Goal: Transaction & Acquisition: Purchase product/service

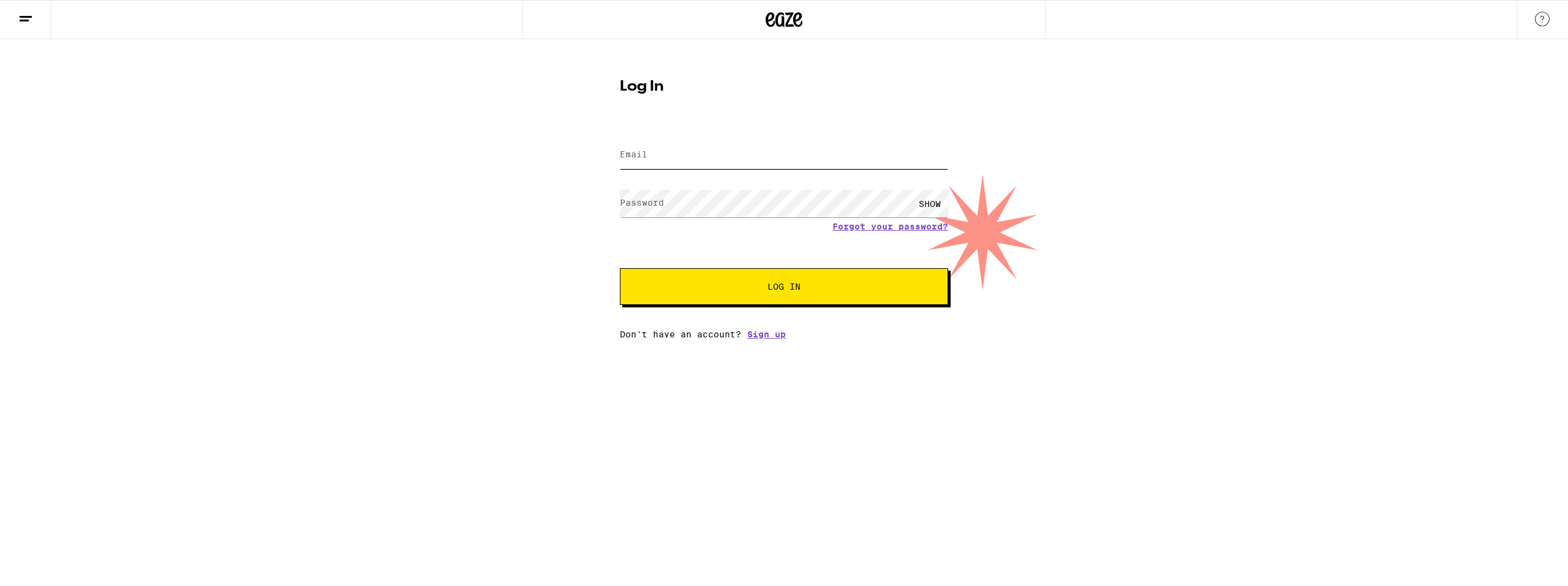
type input "[EMAIL_ADDRESS][DOMAIN_NAME]"
click at [787, 284] on span "Log In" at bounding box center [784, 286] width 33 height 9
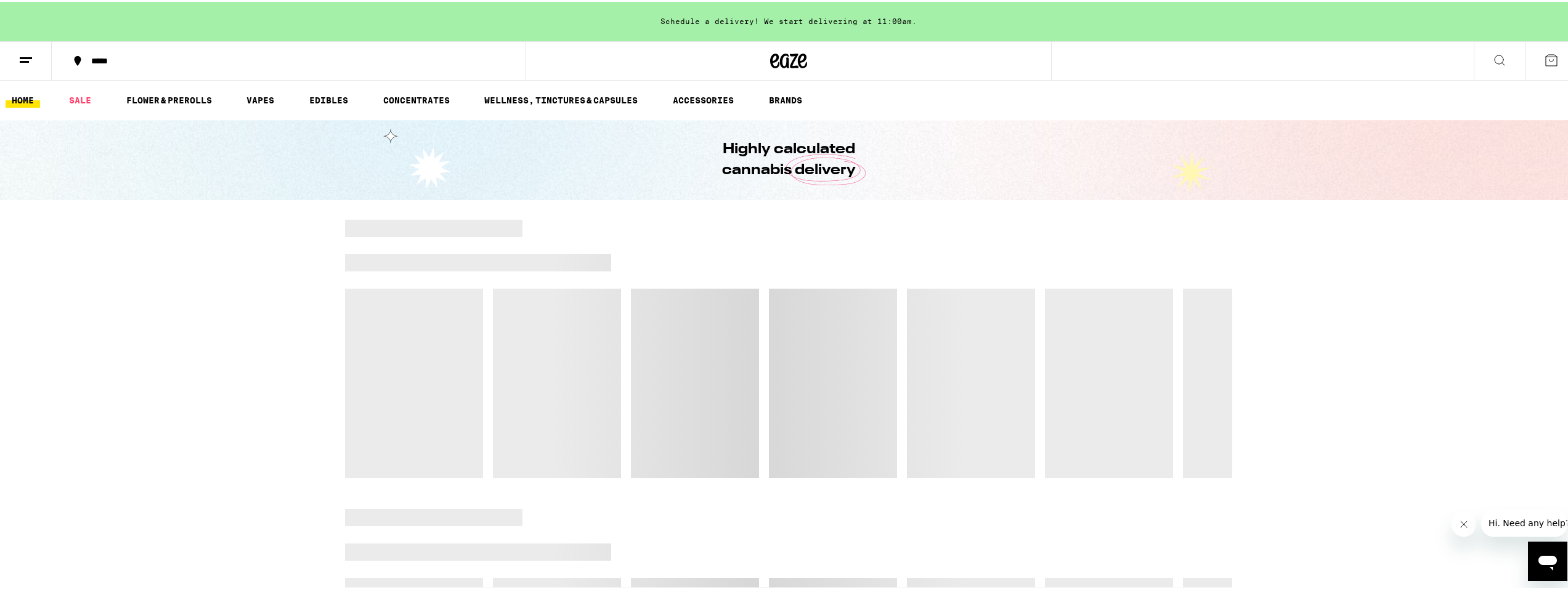
click at [107, 48] on button "*****" at bounding box center [289, 59] width 474 height 37
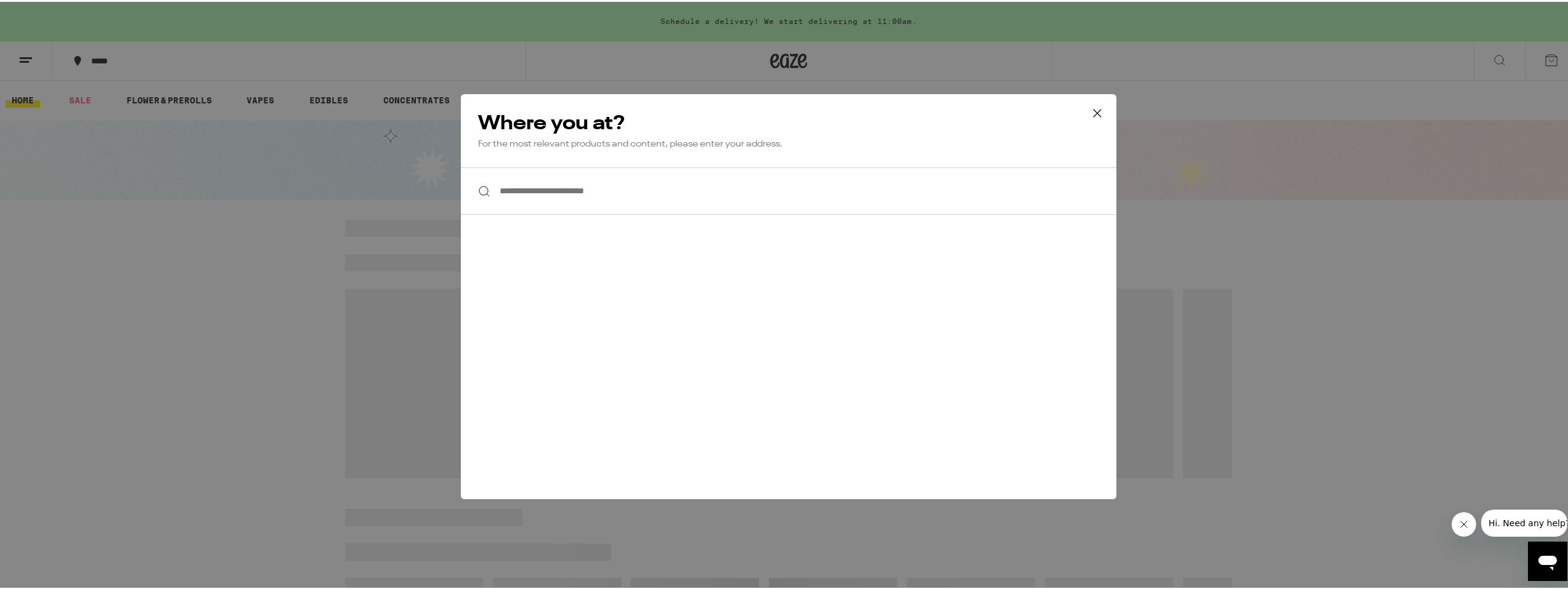
click at [531, 193] on input "**********" at bounding box center [788, 189] width 655 height 47
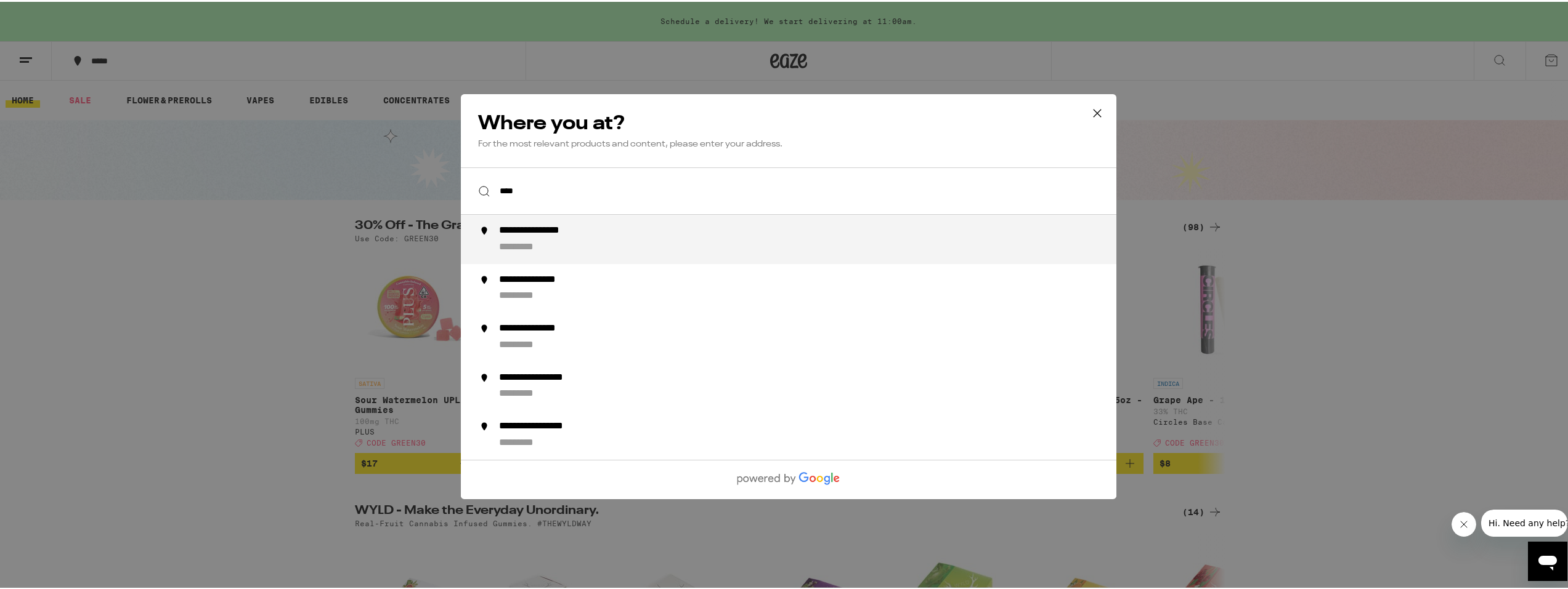
click at [544, 227] on div "**********" at bounding box center [550, 229] width 101 height 13
type input "**********"
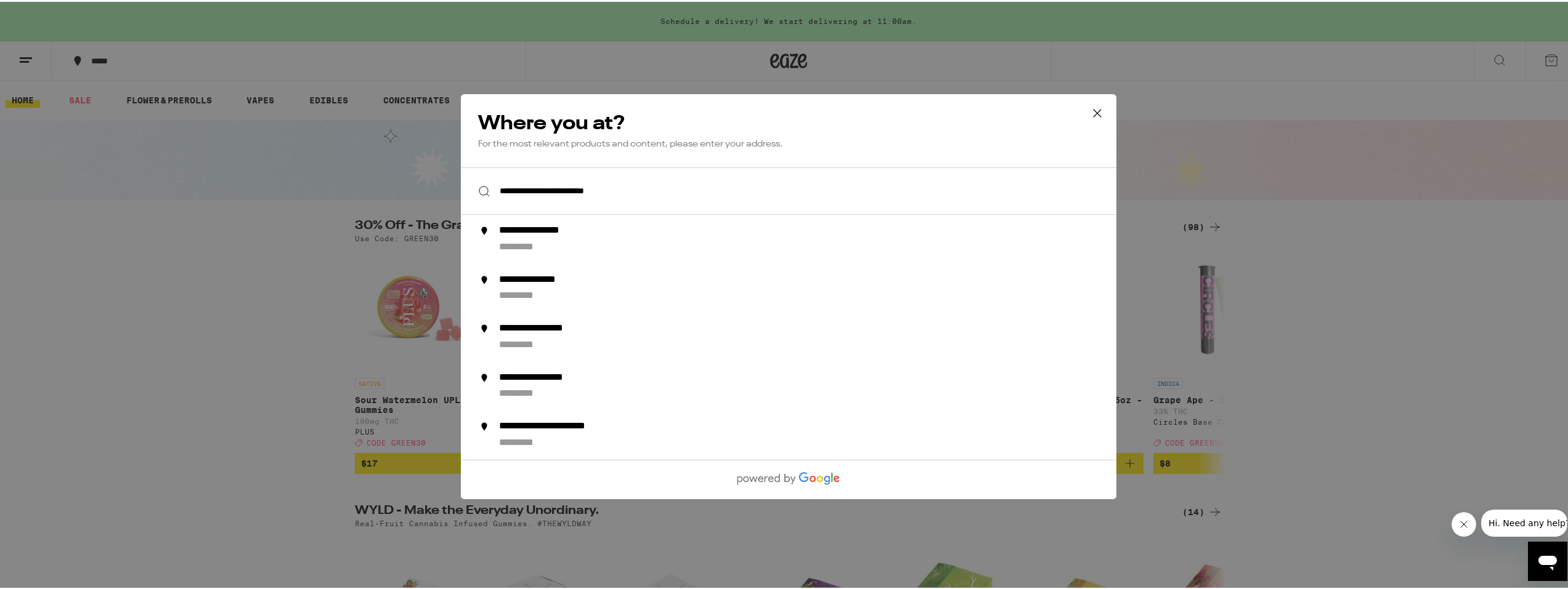
click at [1095, 115] on icon at bounding box center [1097, 111] width 19 height 19
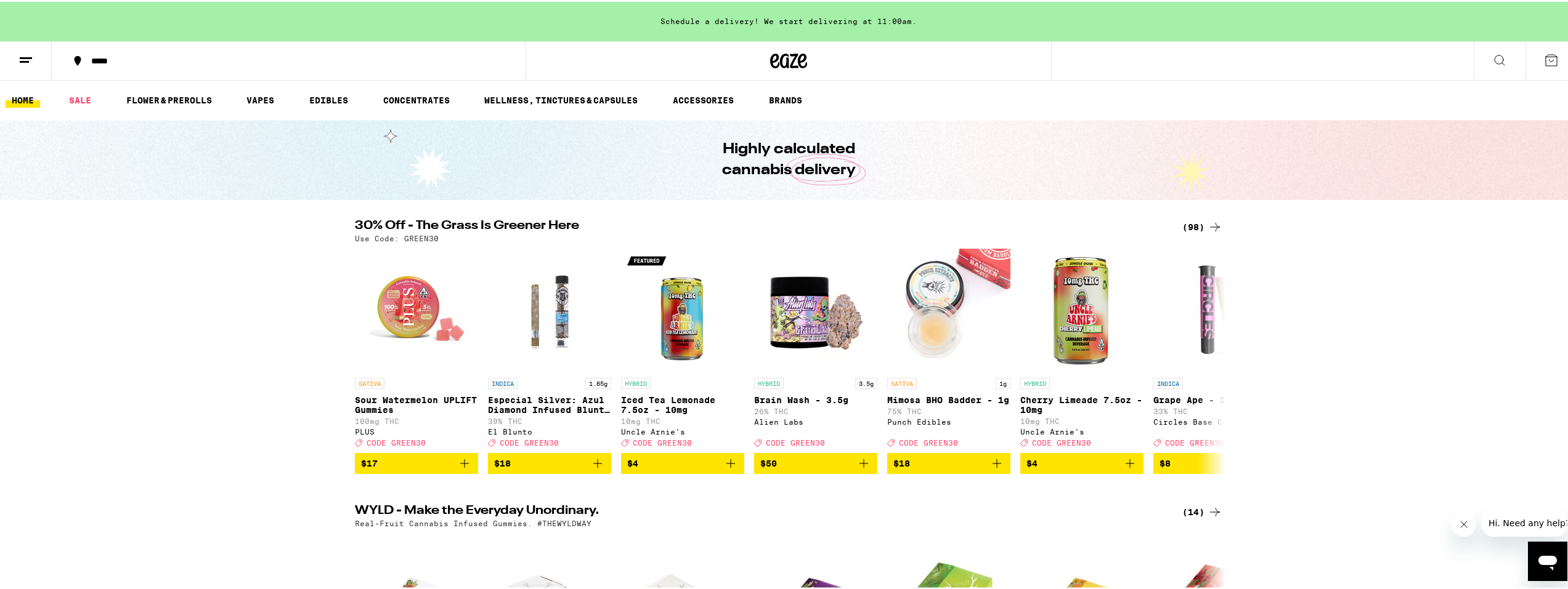
click at [265, 88] on ul "HOME SALE FLOWER & PREROLLS VAPES EDIBLES CONCENTRATES WELLNESS, TINCTURES & CA…" at bounding box center [789, 98] width 1577 height 39
click at [110, 58] on div "*****" at bounding box center [295, 59] width 419 height 9
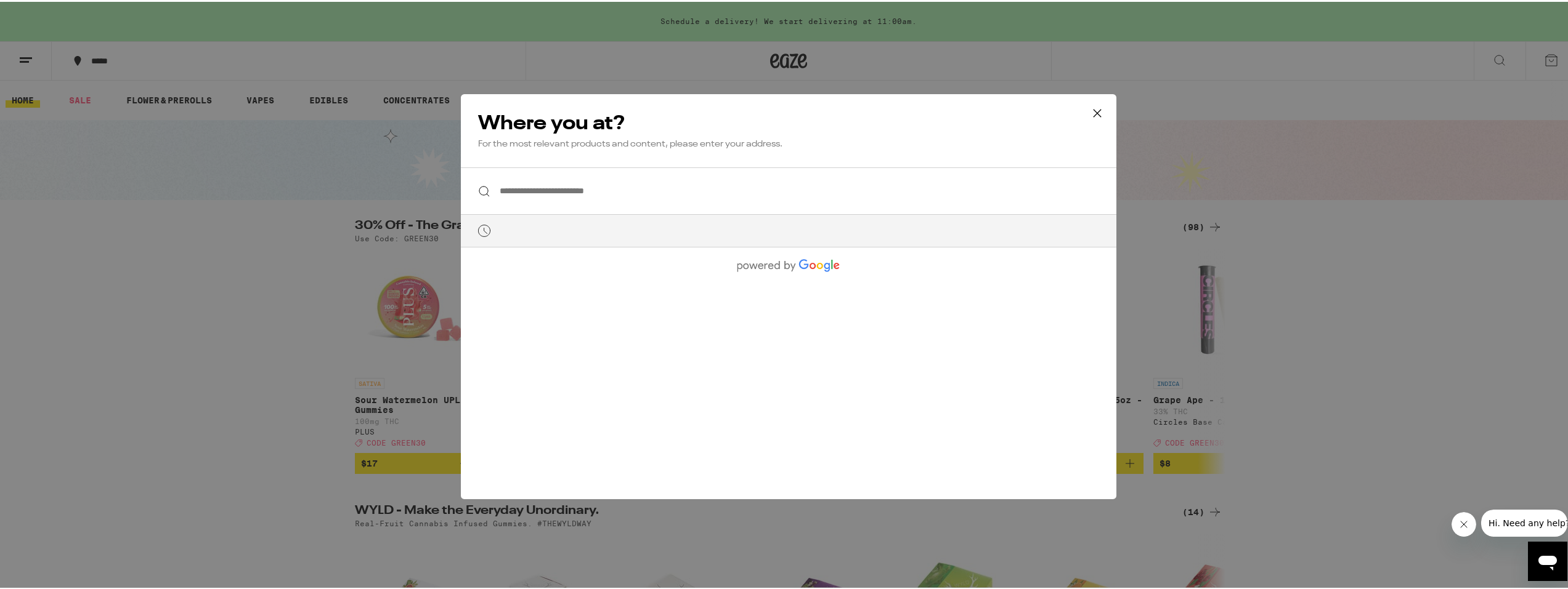
click at [585, 193] on input "**********" at bounding box center [788, 189] width 655 height 47
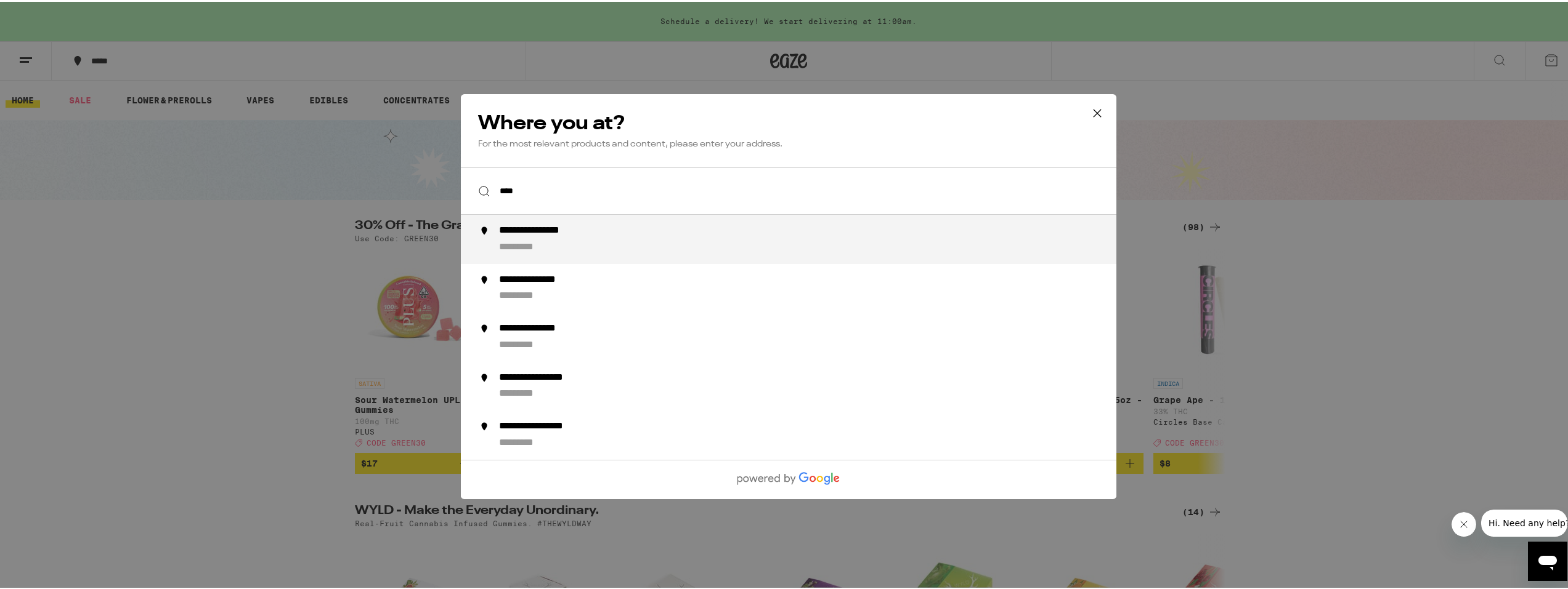
drag, startPoint x: 545, startPoint y: 240, endPoint x: 560, endPoint y: 248, distance: 17.0
click at [545, 240] on div "**********" at bounding box center [813, 238] width 629 height 29
type input "**********"
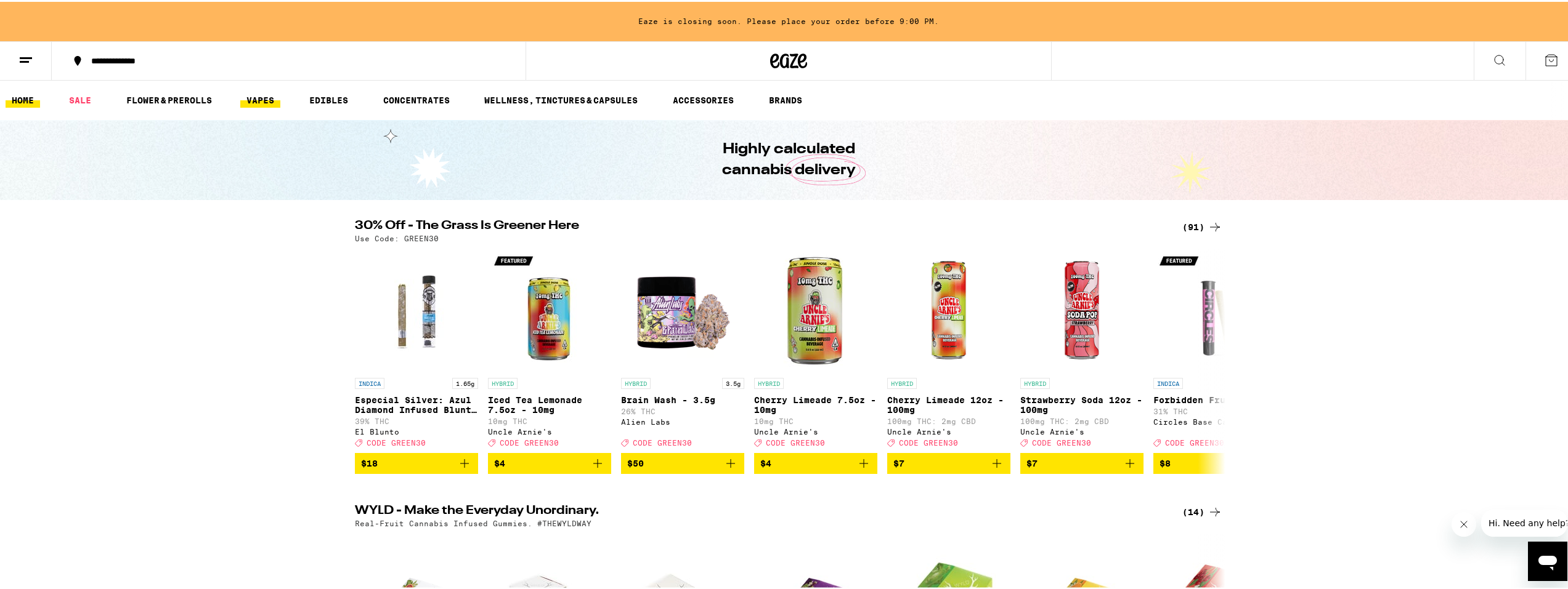
click at [261, 100] on link "VAPES" at bounding box center [260, 99] width 40 height 15
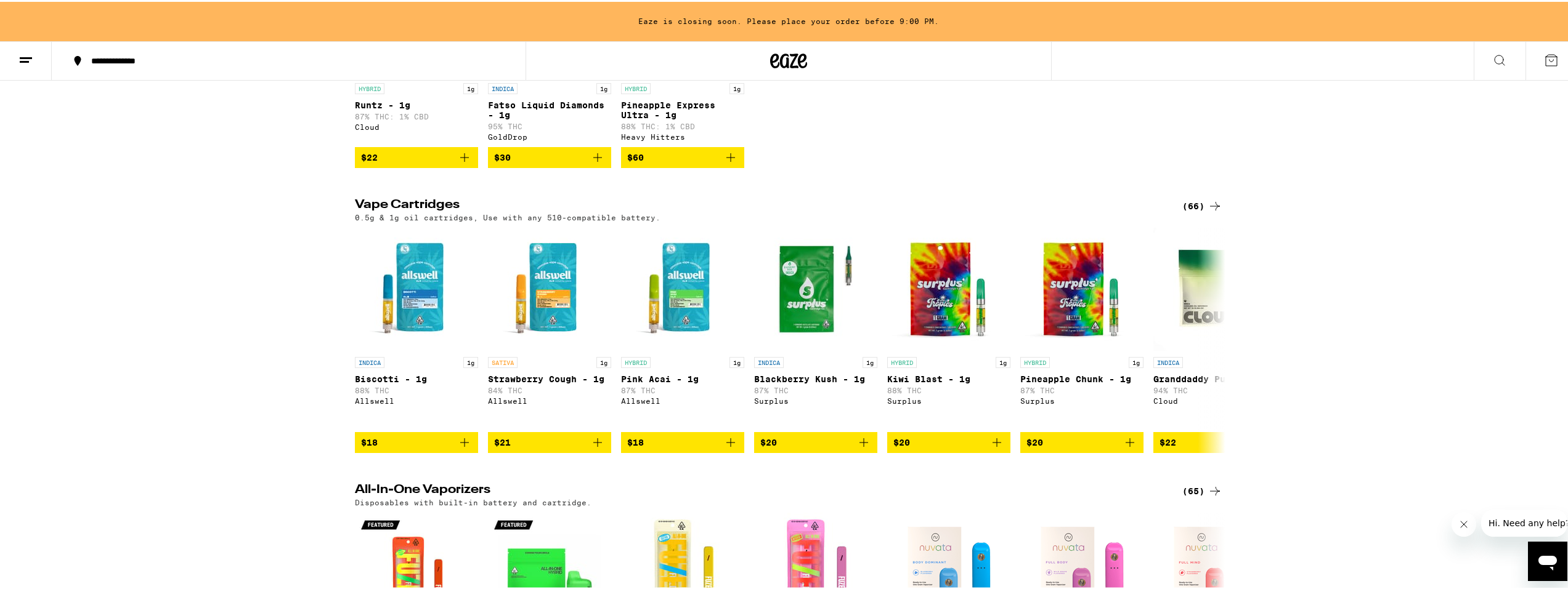
scroll to position [294, 0]
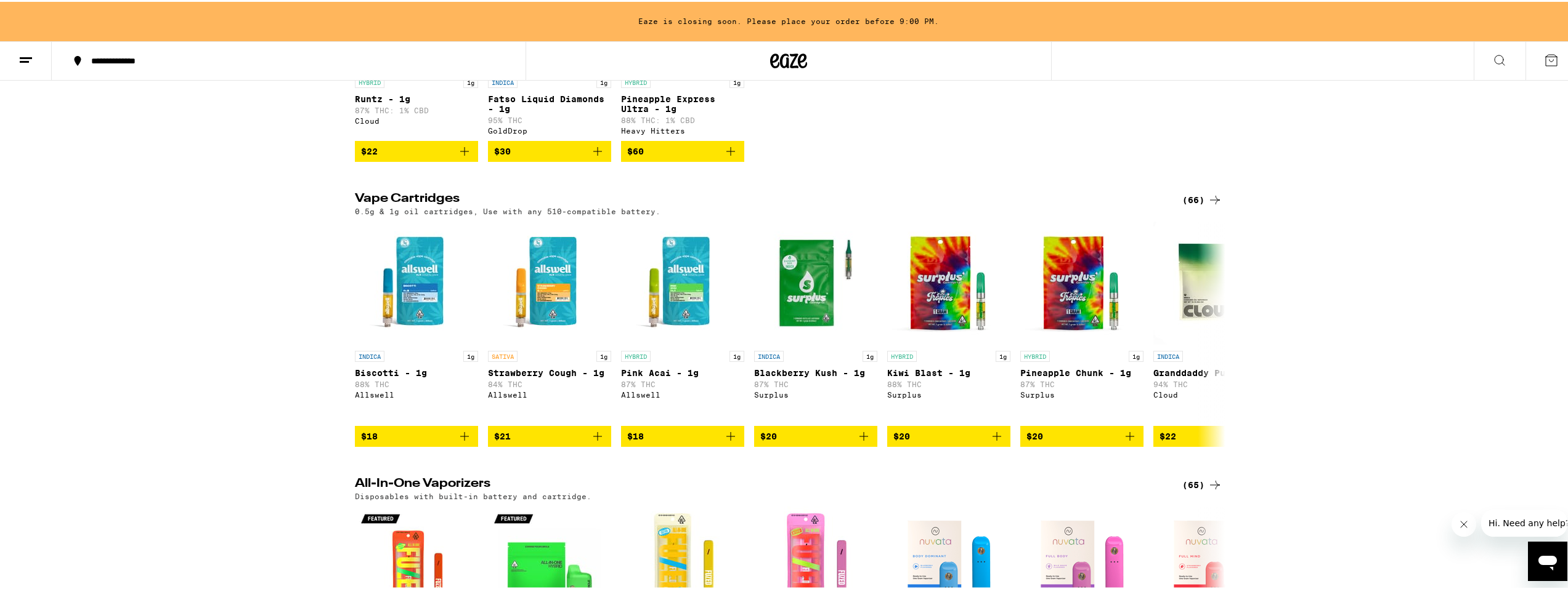
click at [1215, 202] on icon at bounding box center [1215, 198] width 15 height 15
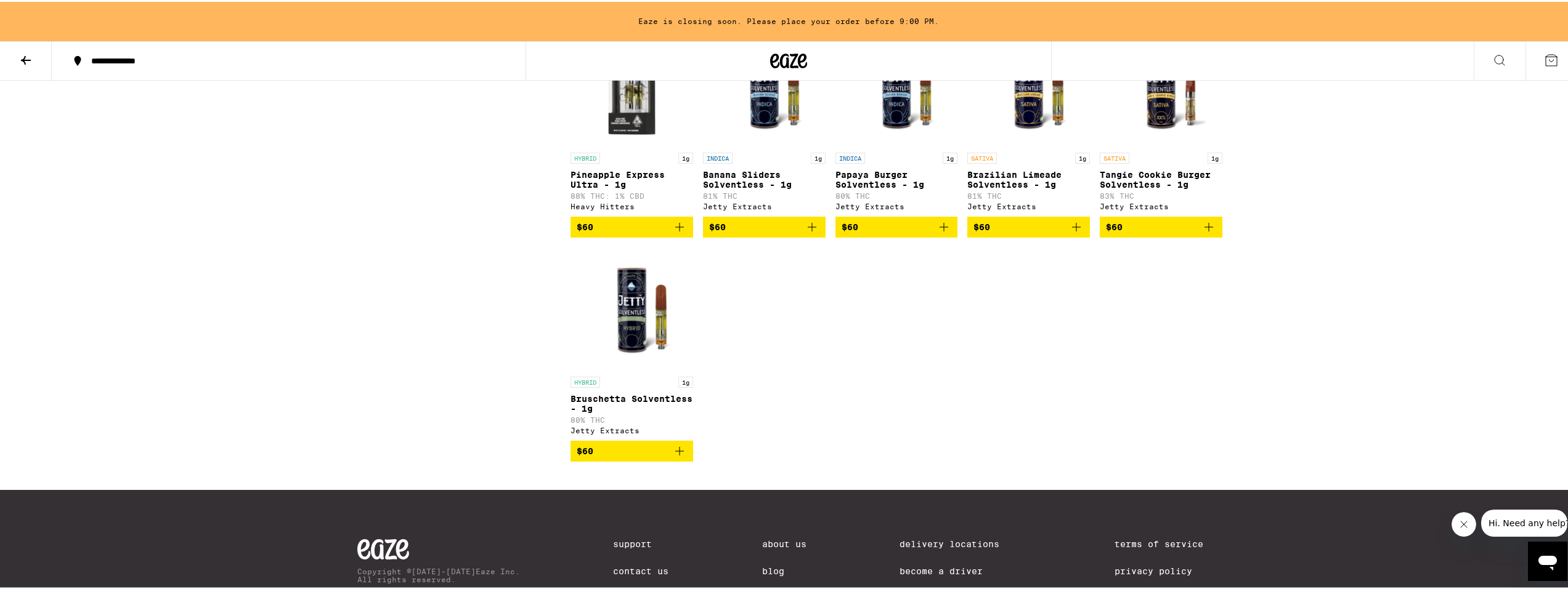
scroll to position [2850, 0]
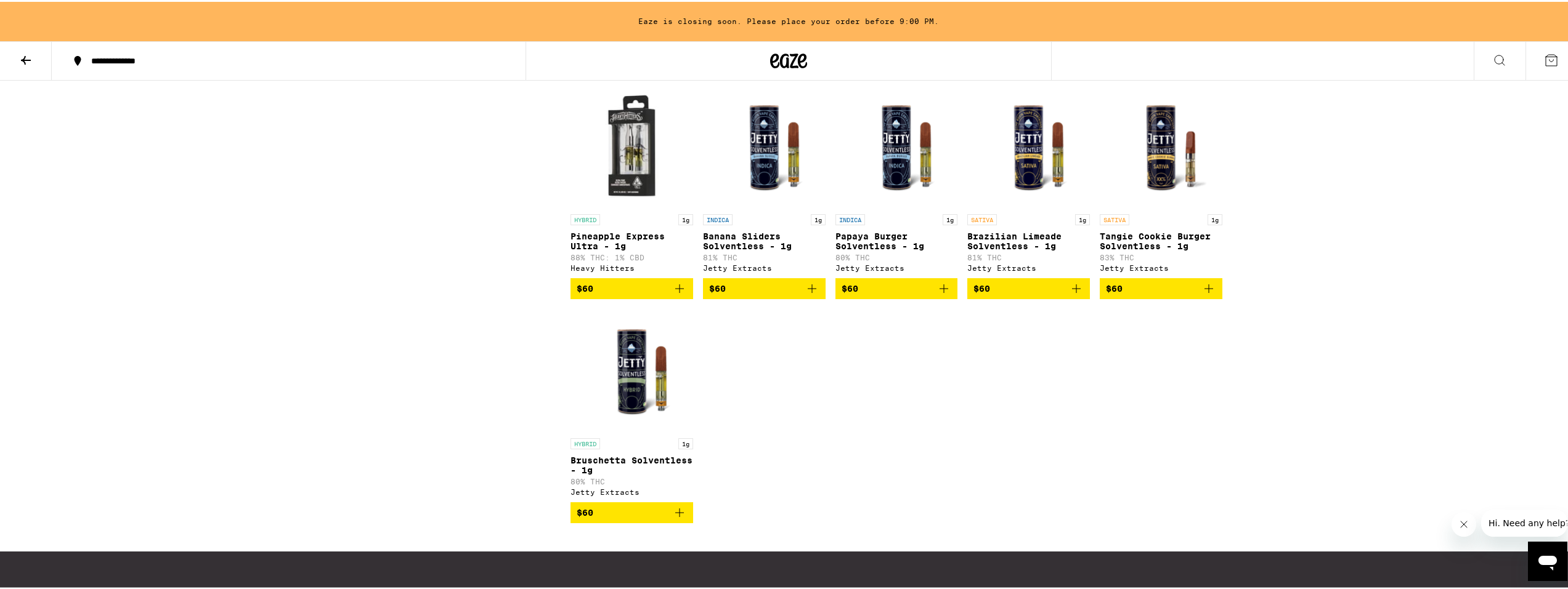
click at [1151, 207] on img "Open page for Tangie Cookie Burger Solventless - 1g from Jetty Extracts" at bounding box center [1161, 145] width 123 height 123
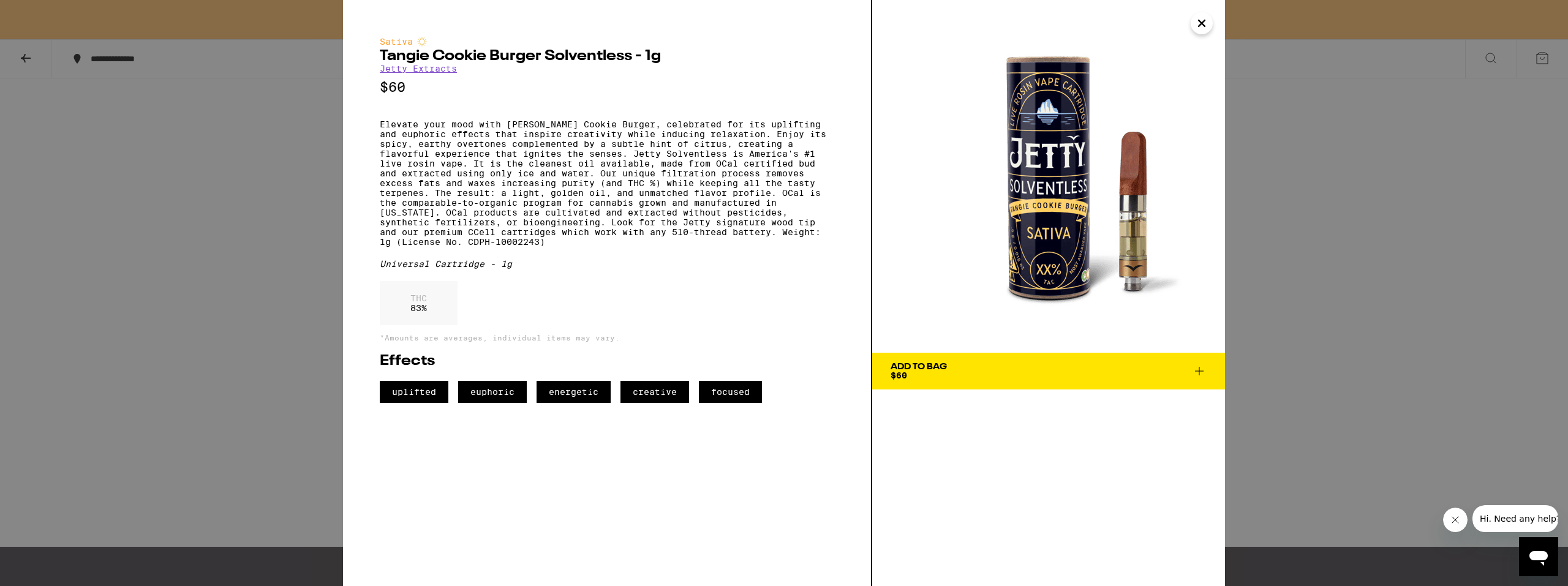
click at [1362, 338] on div "Sativa [PERSON_NAME] Cookie Burger Solventless - 1g Jetty Extracts $60 Universa…" at bounding box center [784, 293] width 1568 height 586
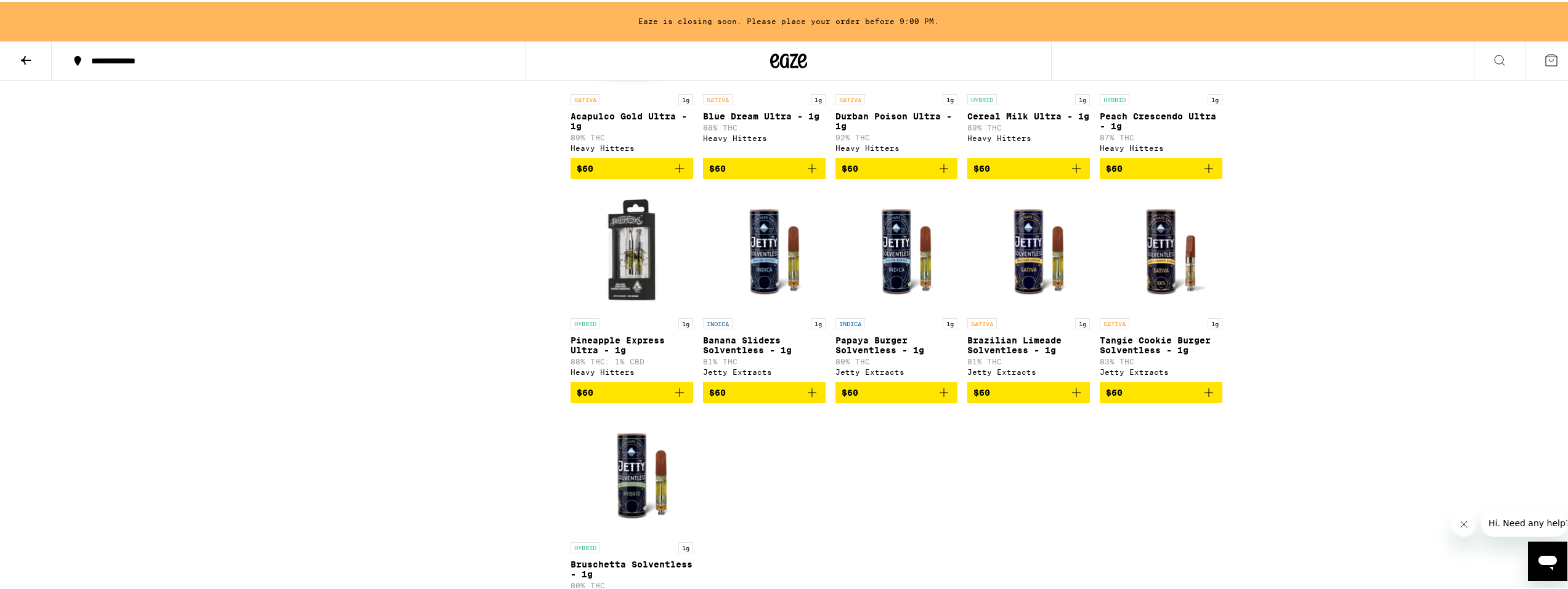
scroll to position [2727, 0]
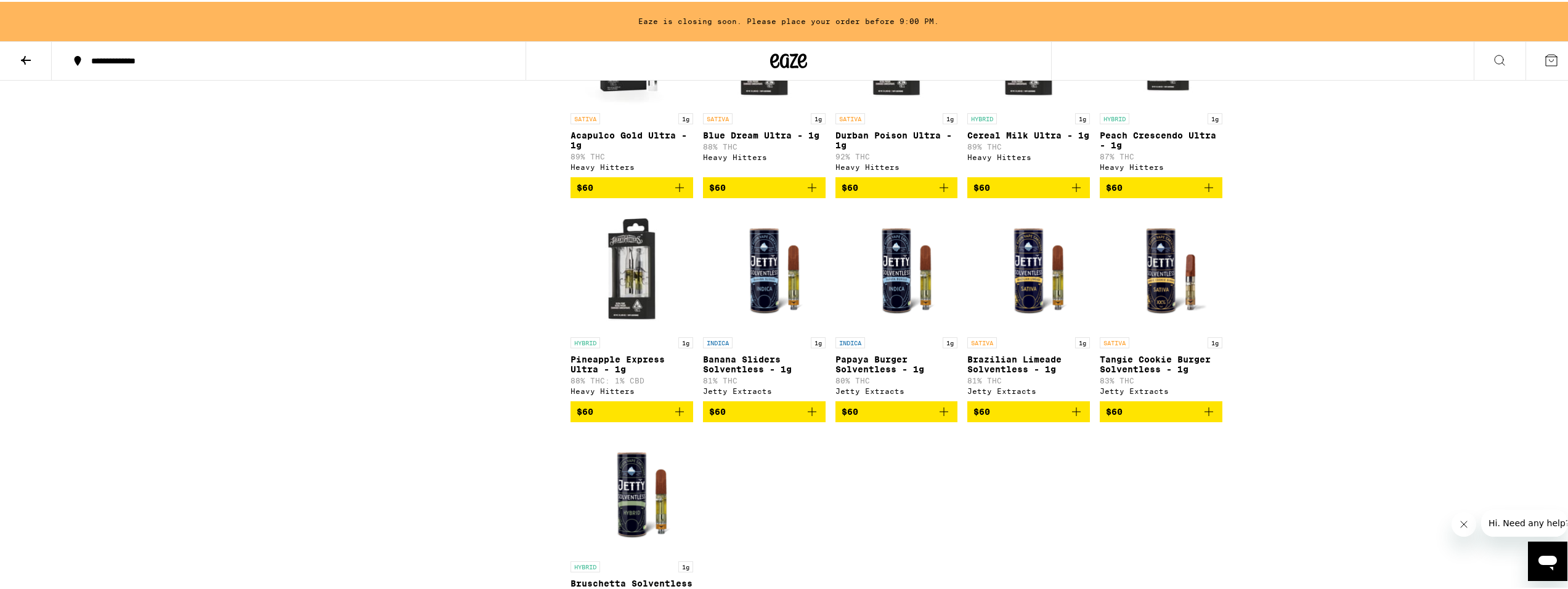
click at [1157, 105] on img "Open page for Peach Crescendo Ultra - 1g from Heavy Hitters" at bounding box center [1161, 43] width 123 height 123
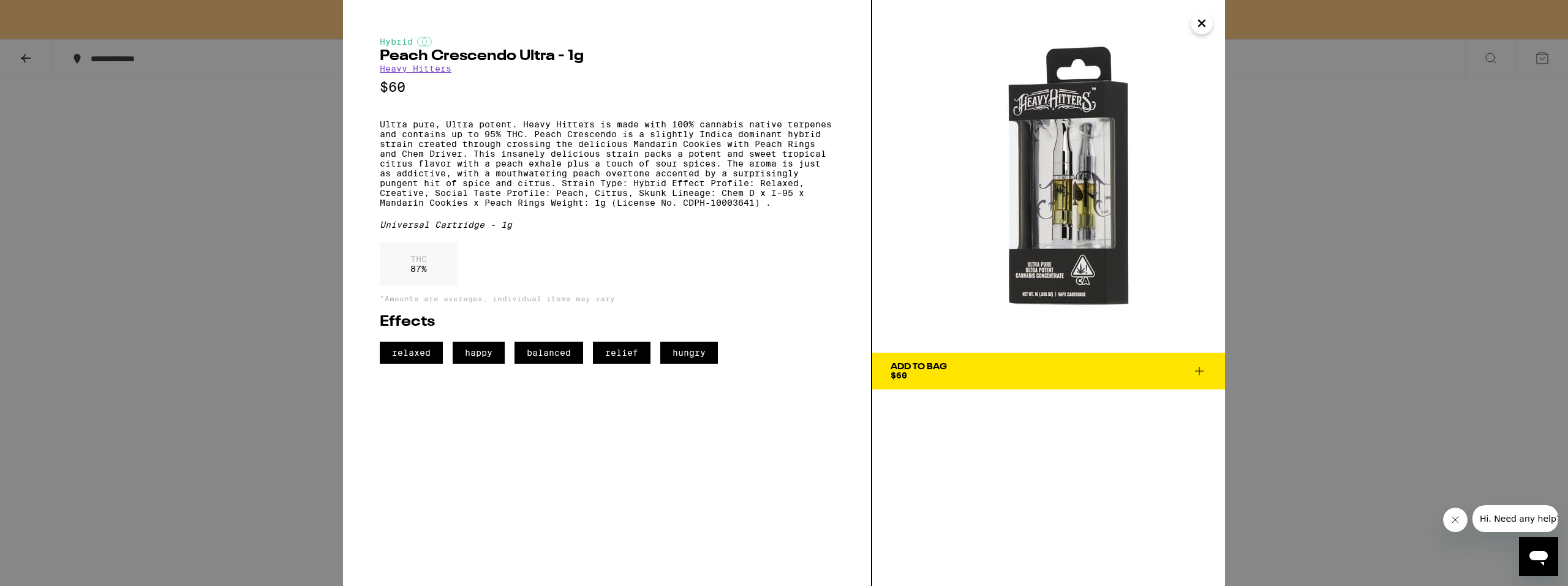
click at [1237, 233] on div "Hybrid Peach Crescendo Ultra - 1g Heavy Hitters $60 Ultra pure, Ultra potent. H…" at bounding box center [784, 293] width 1568 height 586
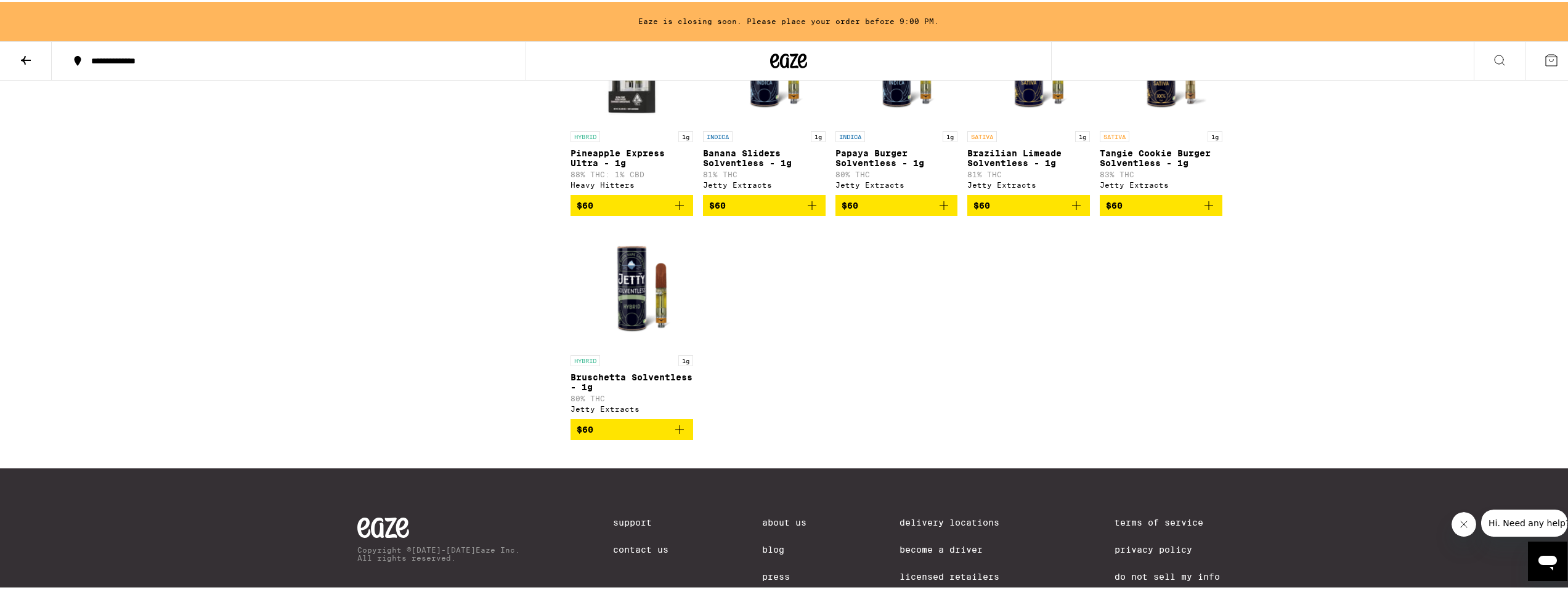
scroll to position [2914, 0]
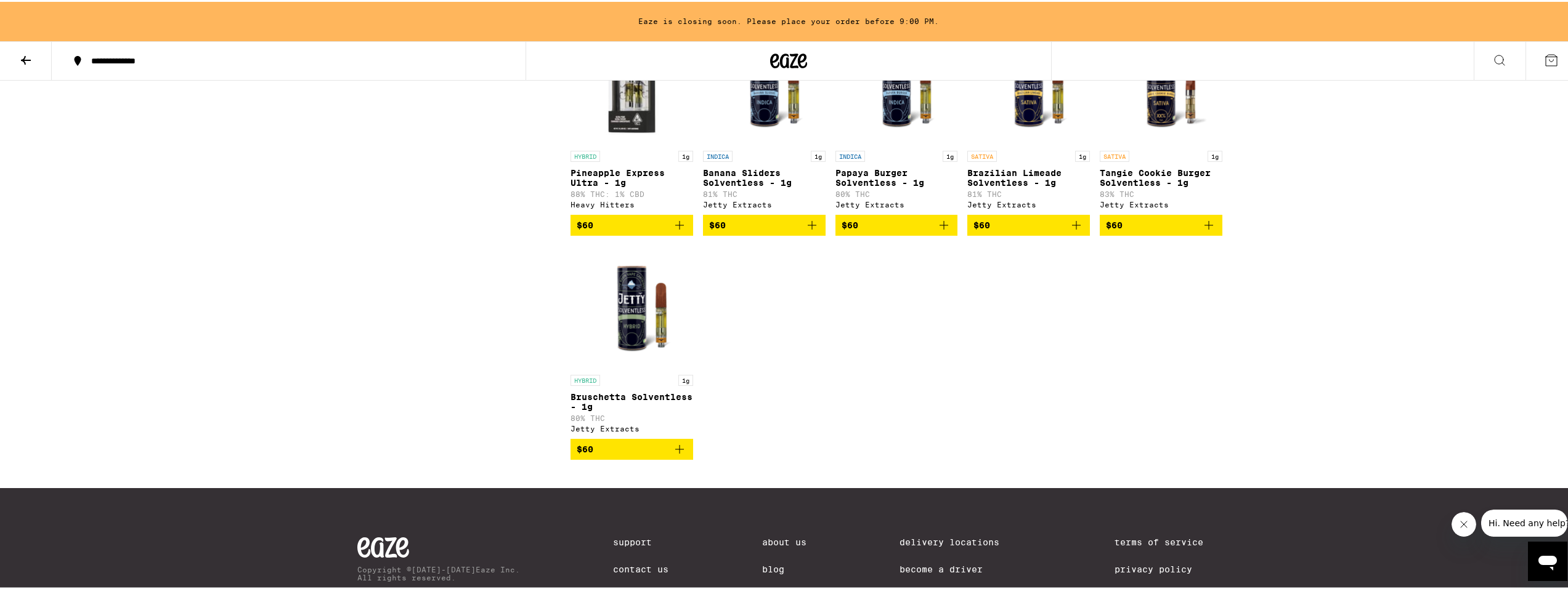
drag, startPoint x: 1173, startPoint y: 161, endPoint x: 1174, endPoint y: 169, distance: 8.1
click at [1173, 143] on img "Open page for Tangie Cookie Burger Solventless - 1g from Jetty Extracts" at bounding box center [1161, 81] width 123 height 123
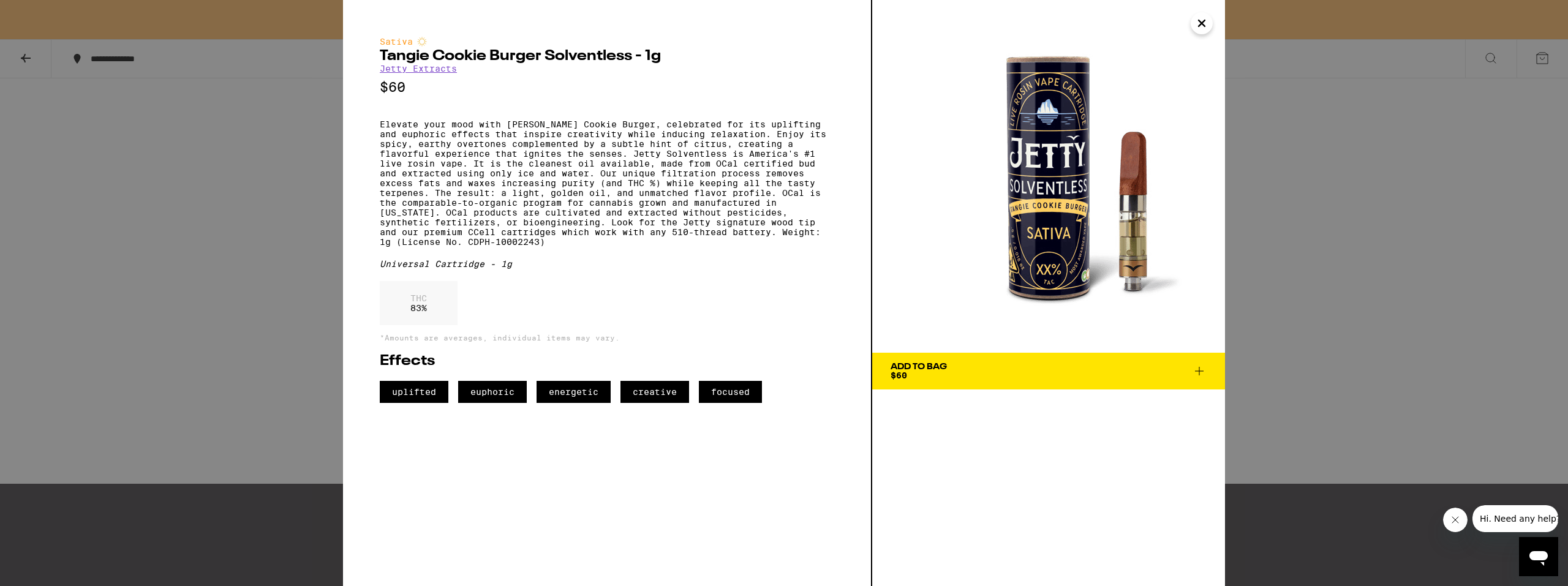
click at [1259, 270] on div "Sativa [PERSON_NAME] Cookie Burger Solventless - 1g Jetty Extracts $60 Universa…" at bounding box center [784, 293] width 1568 height 586
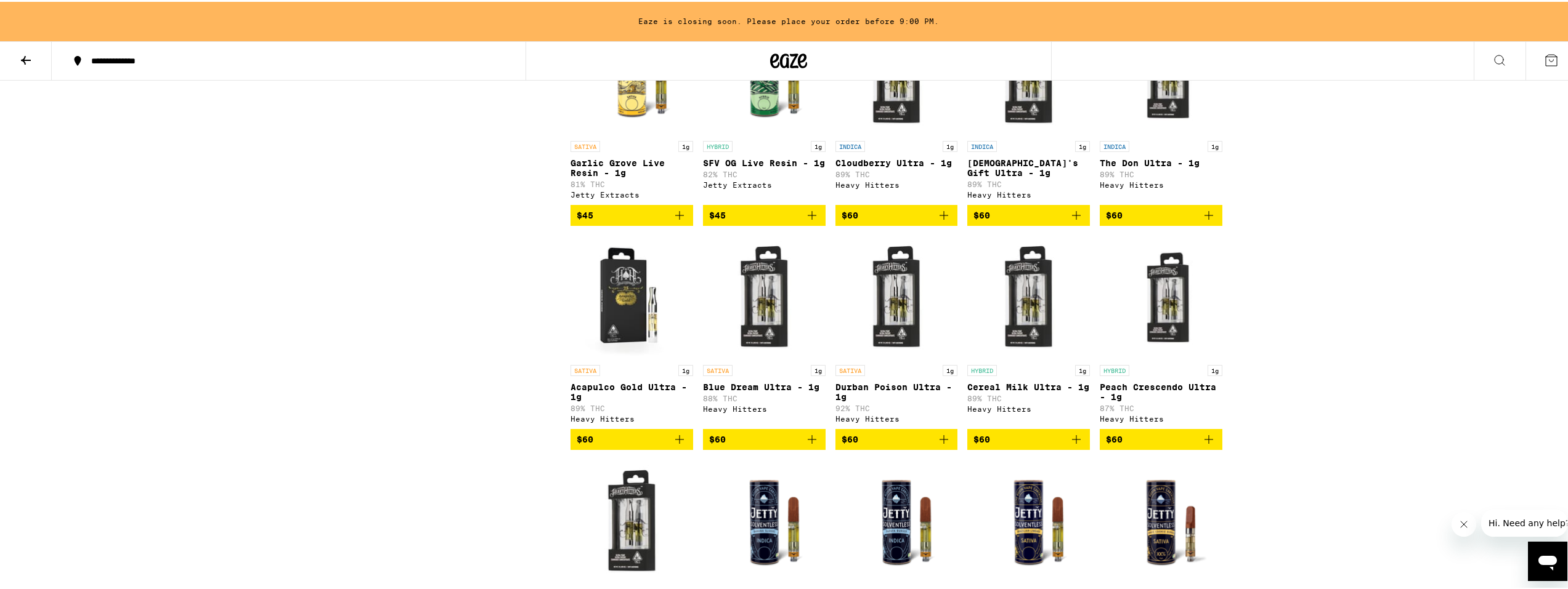
scroll to position [2472, 0]
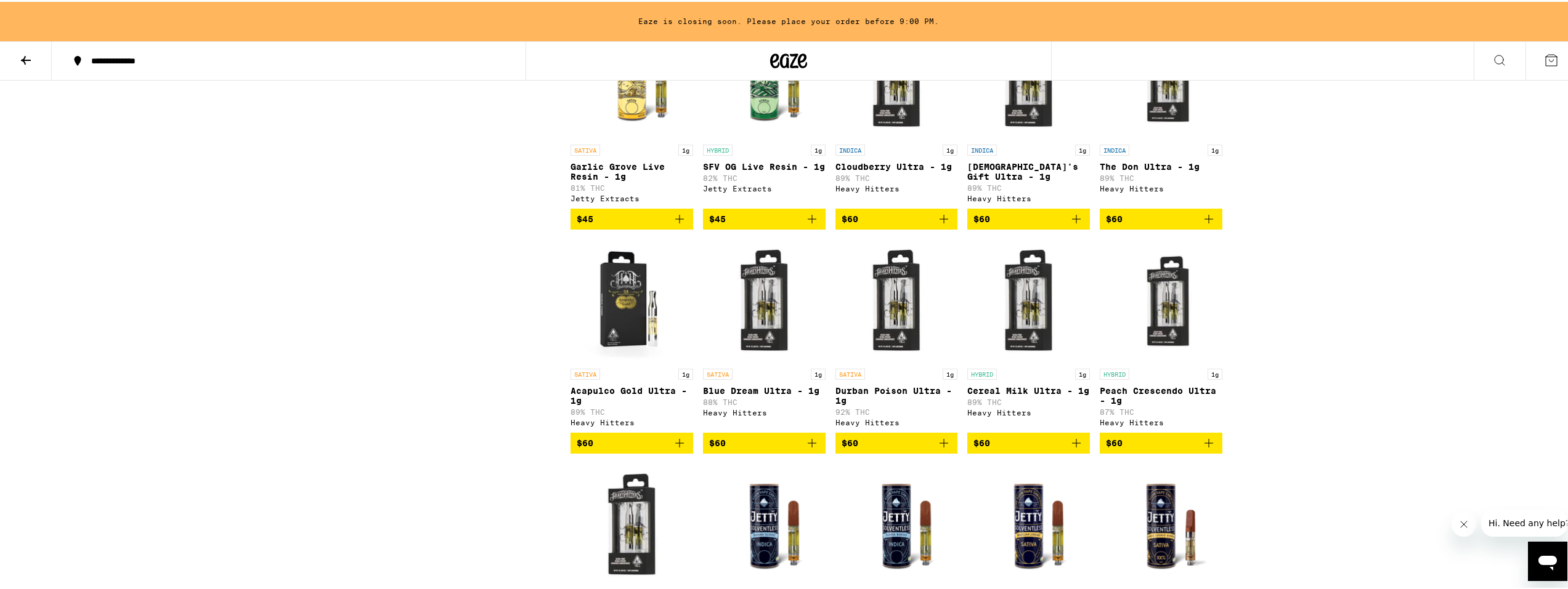
click at [753, 131] on img "Open page for SFV OG Live Resin - 1g from Jetty Extracts" at bounding box center [764, 75] width 123 height 123
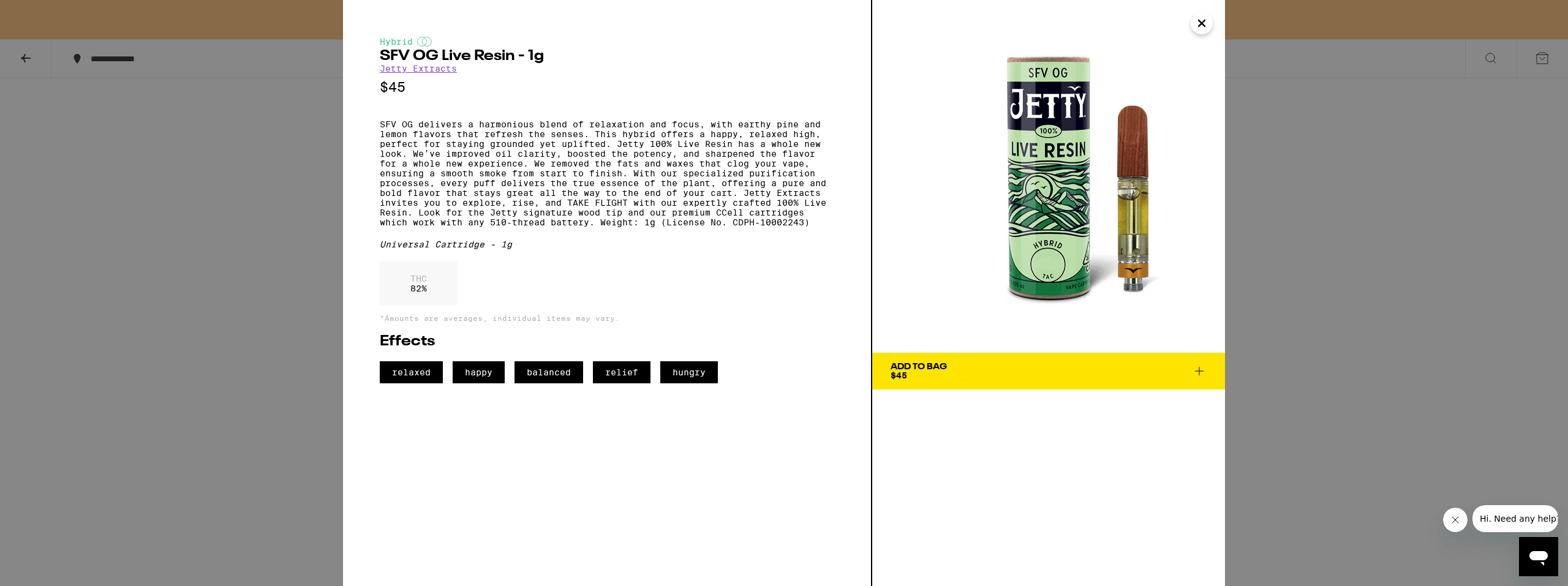
click at [1252, 281] on div "Hybrid SFV OG Live Resin - 1g Jetty Extracts $45 SFV OG delivers a harmonious b…" at bounding box center [784, 293] width 1568 height 586
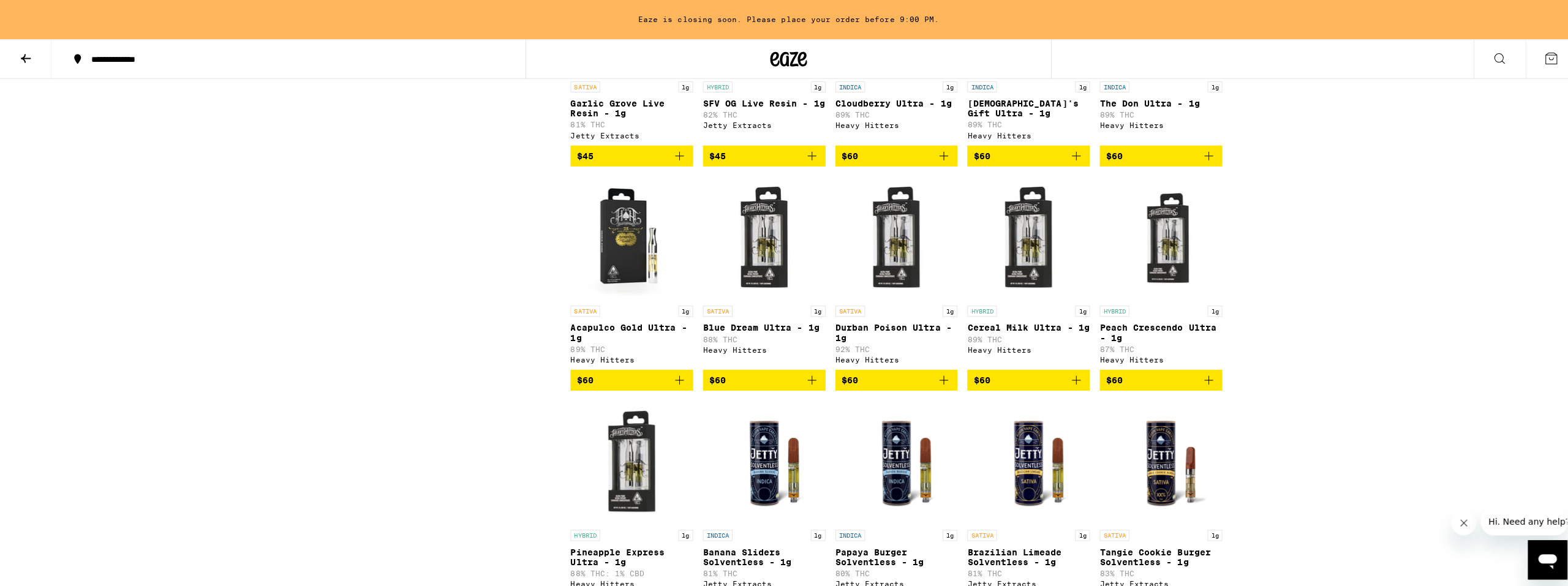
scroll to position [2581, 0]
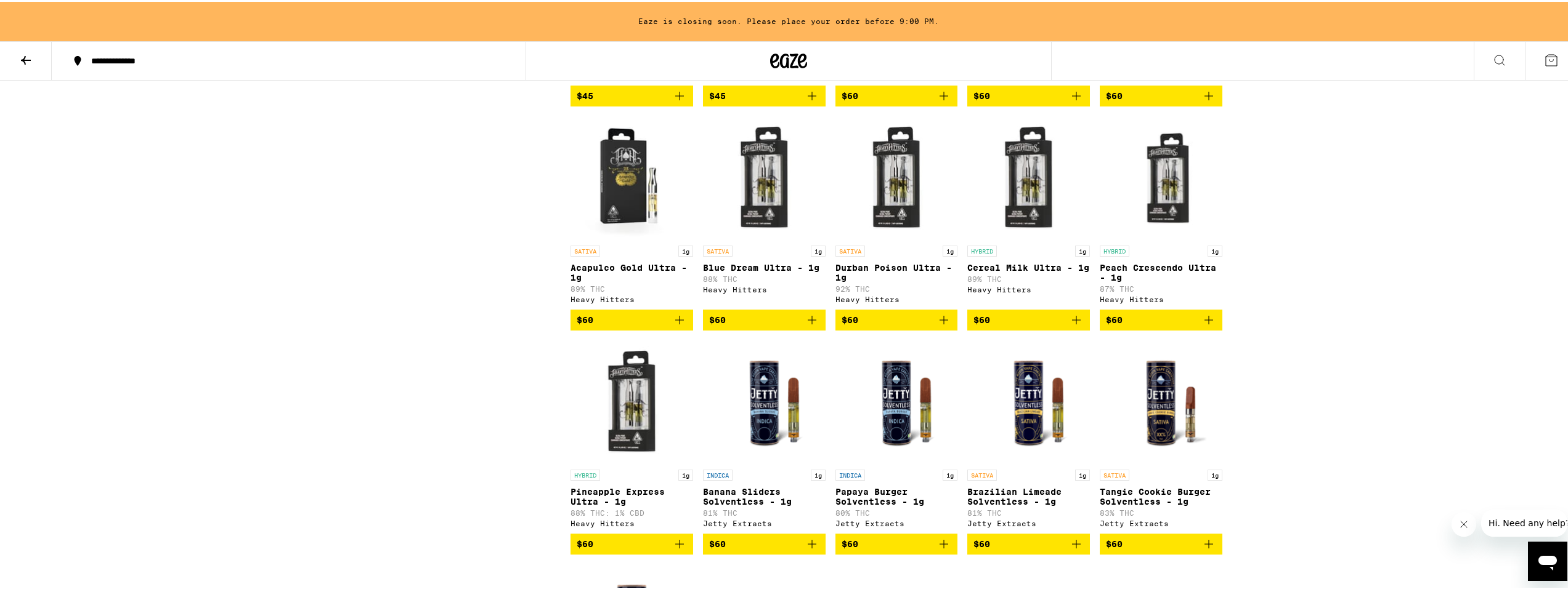
click at [1051, 462] on img "Open page for Brazilian Limeade Solventless - 1g from Jetty Extracts" at bounding box center [1029, 400] width 123 height 123
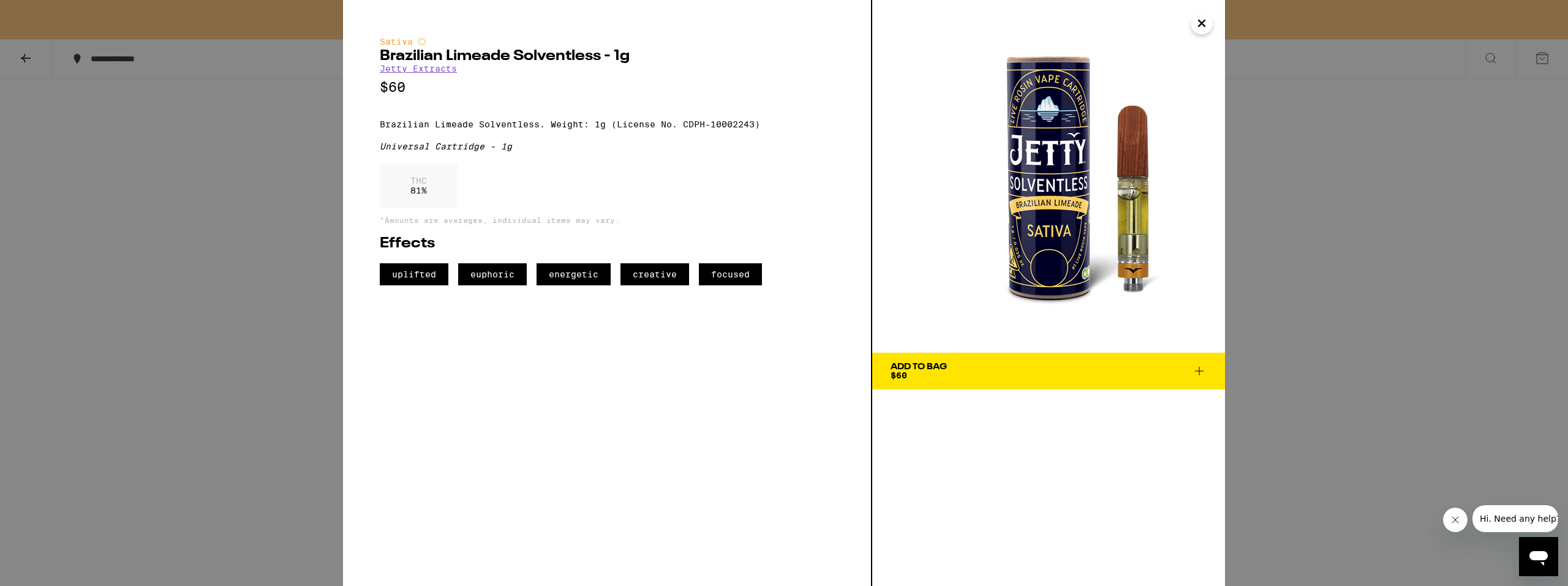
click at [1345, 318] on div "Sativa Brazilian Limeade Solventless - 1g Jetty Extracts $60 Brazilian Limeade …" at bounding box center [784, 293] width 1568 height 586
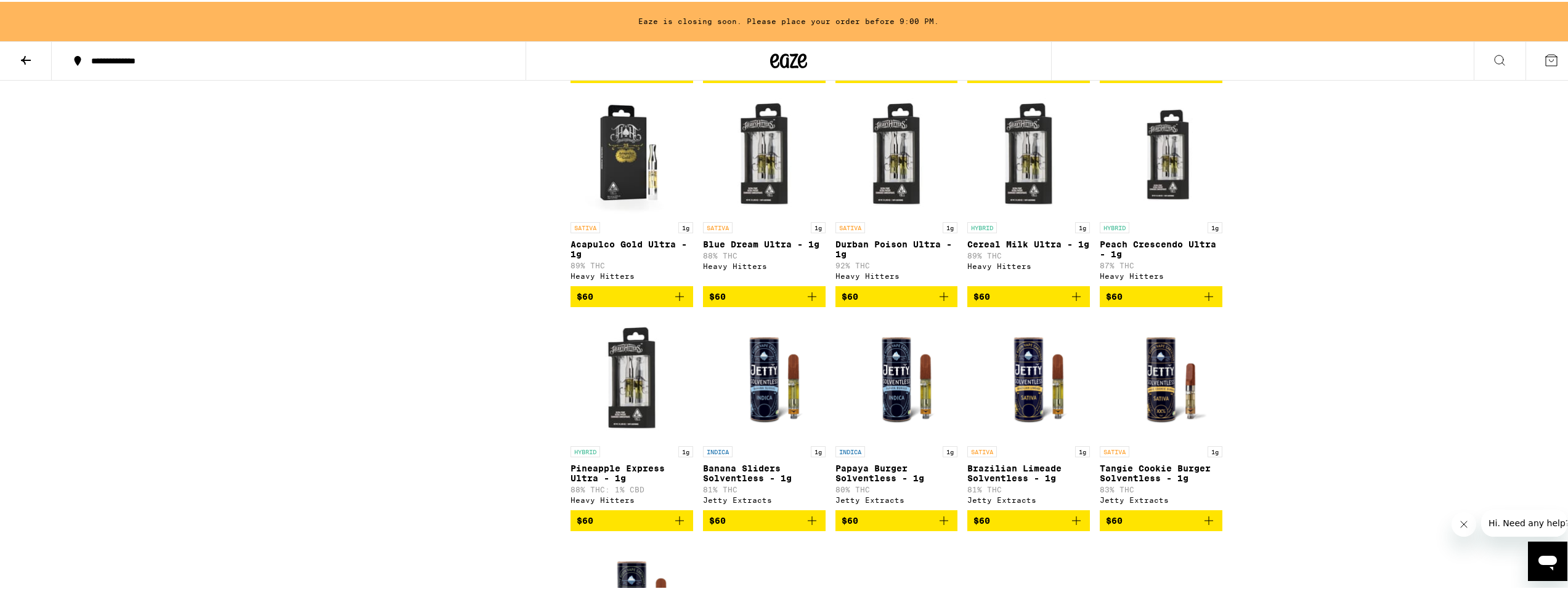
scroll to position [2635, 0]
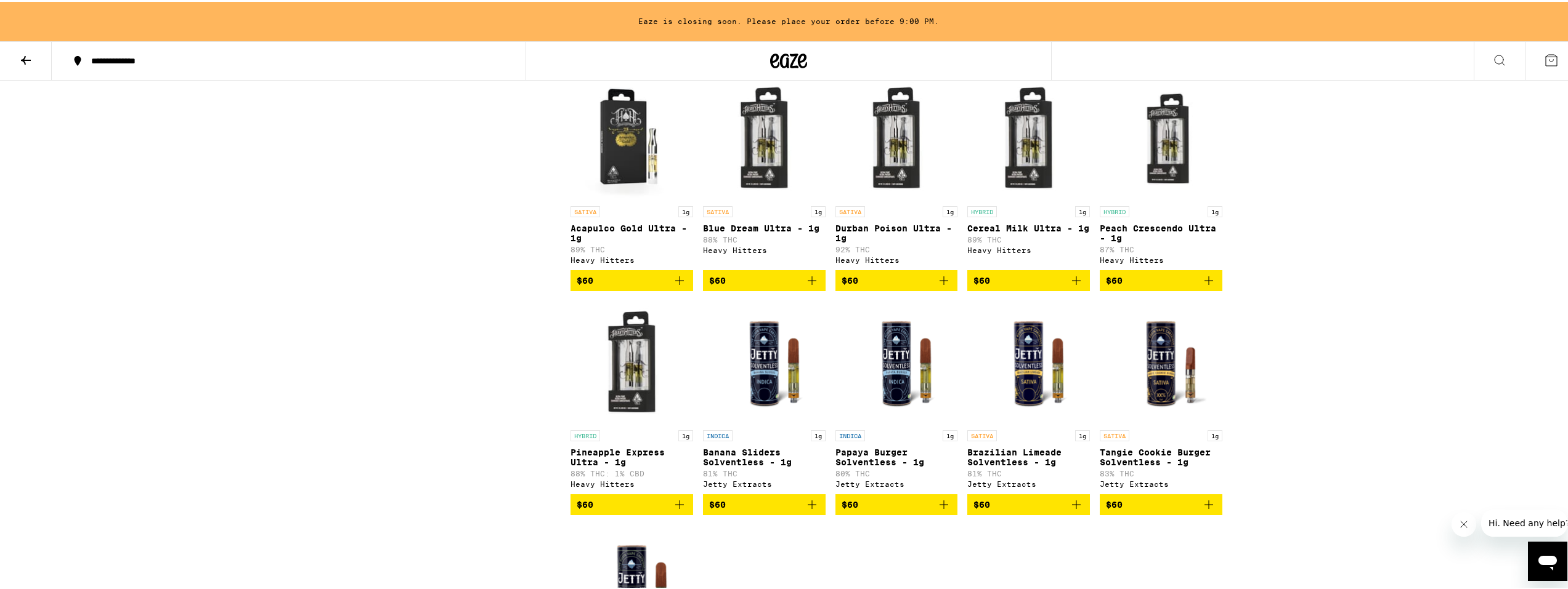
click at [733, 287] on span "$60" at bounding box center [764, 279] width 110 height 15
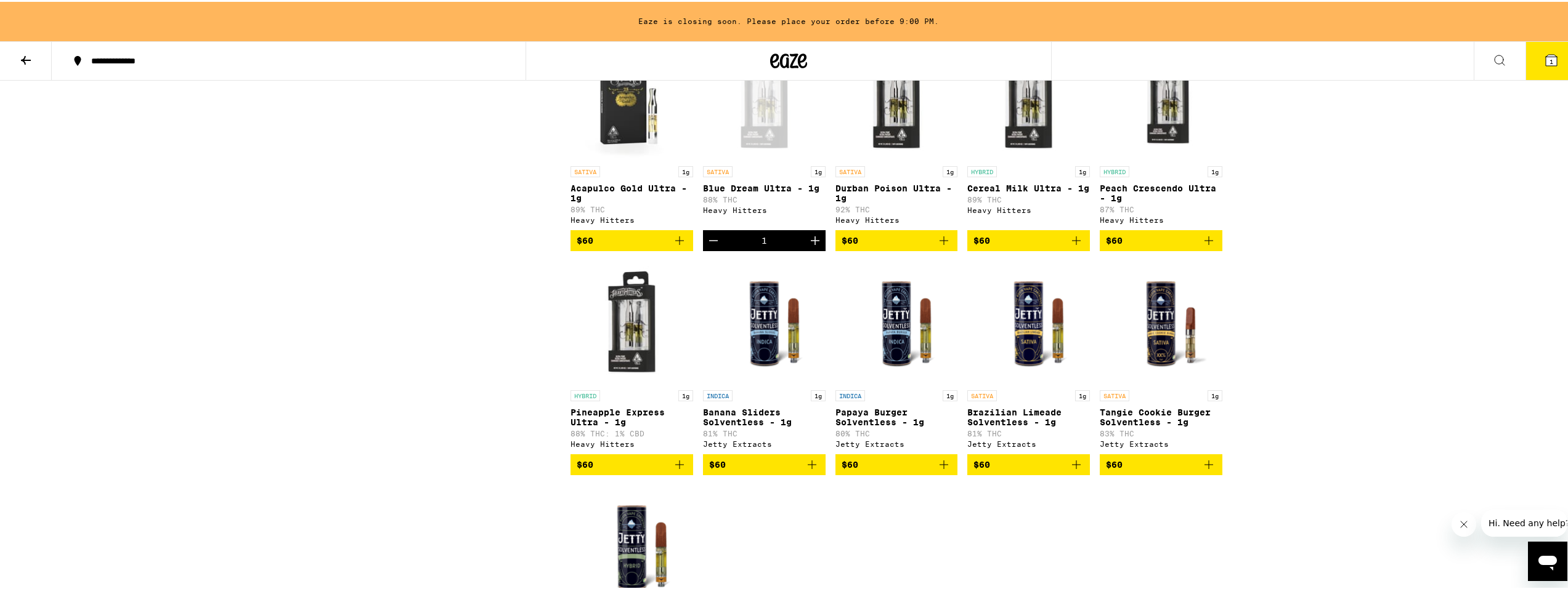
scroll to position [2696, 0]
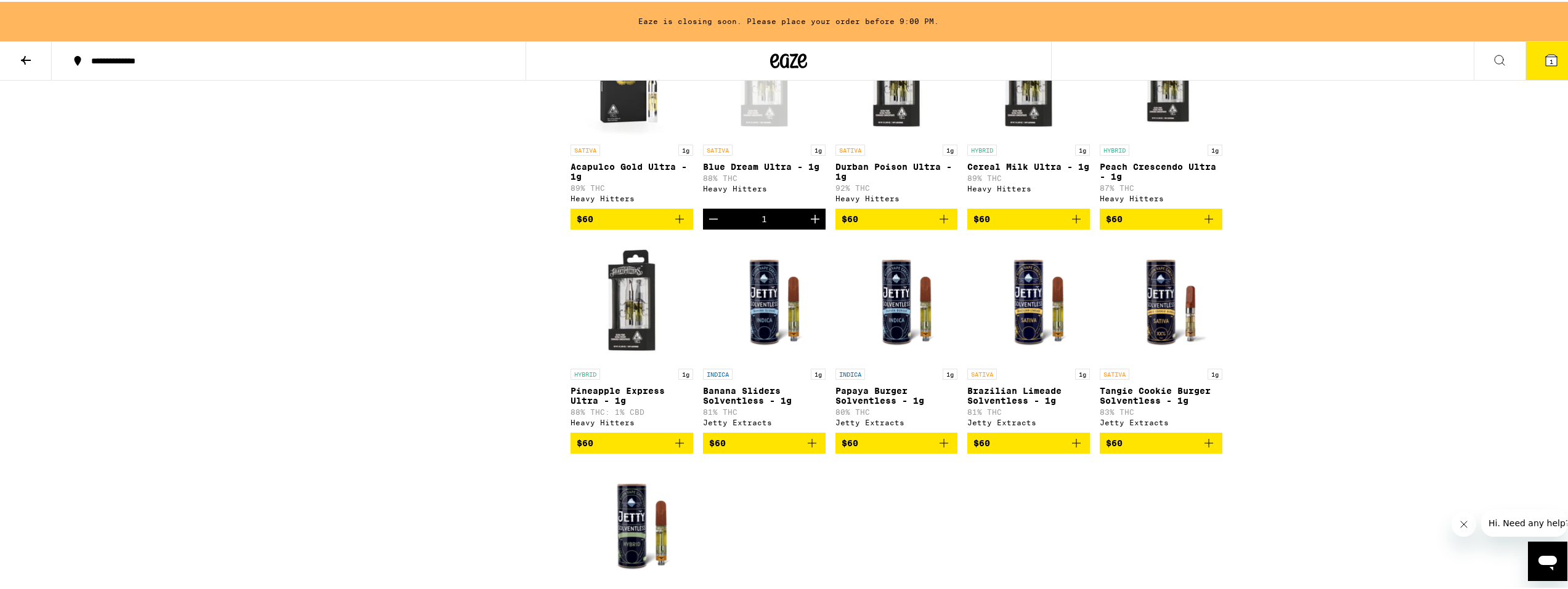
click at [1111, 449] on span "$60" at bounding box center [1161, 442] width 110 height 15
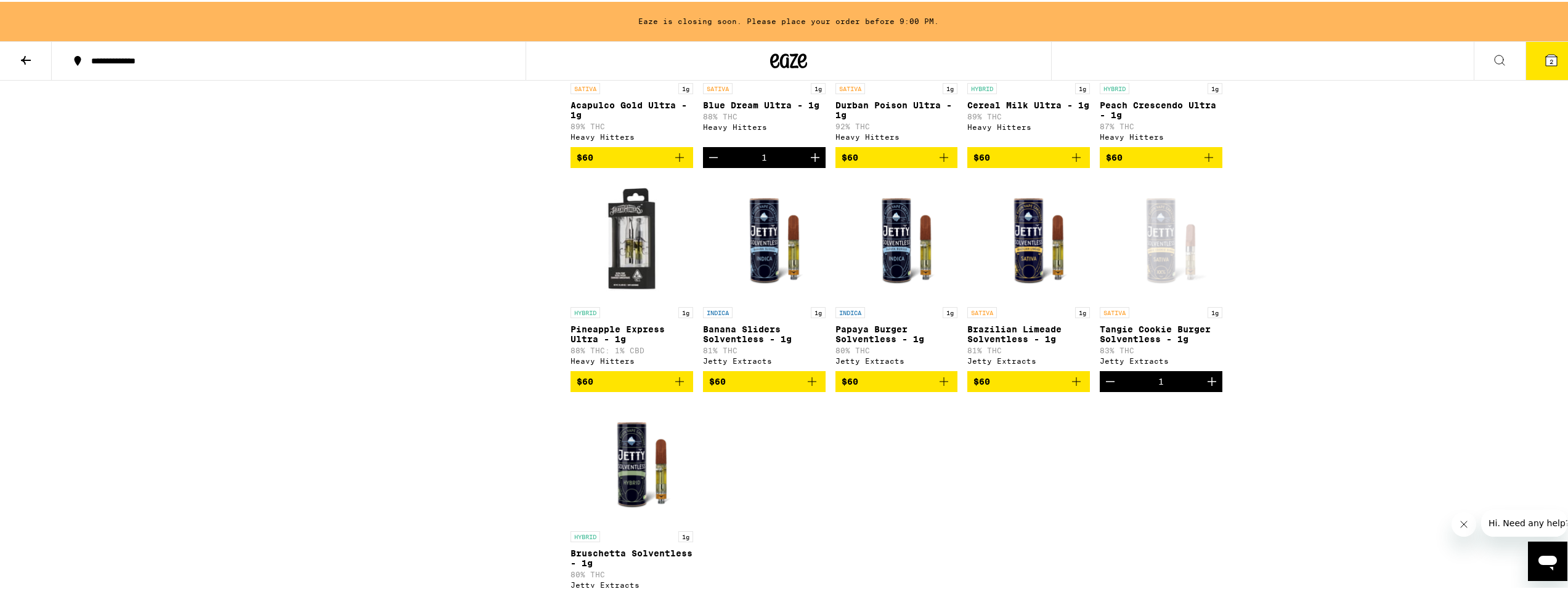
click at [1539, 66] on button "2" at bounding box center [1551, 59] width 52 height 38
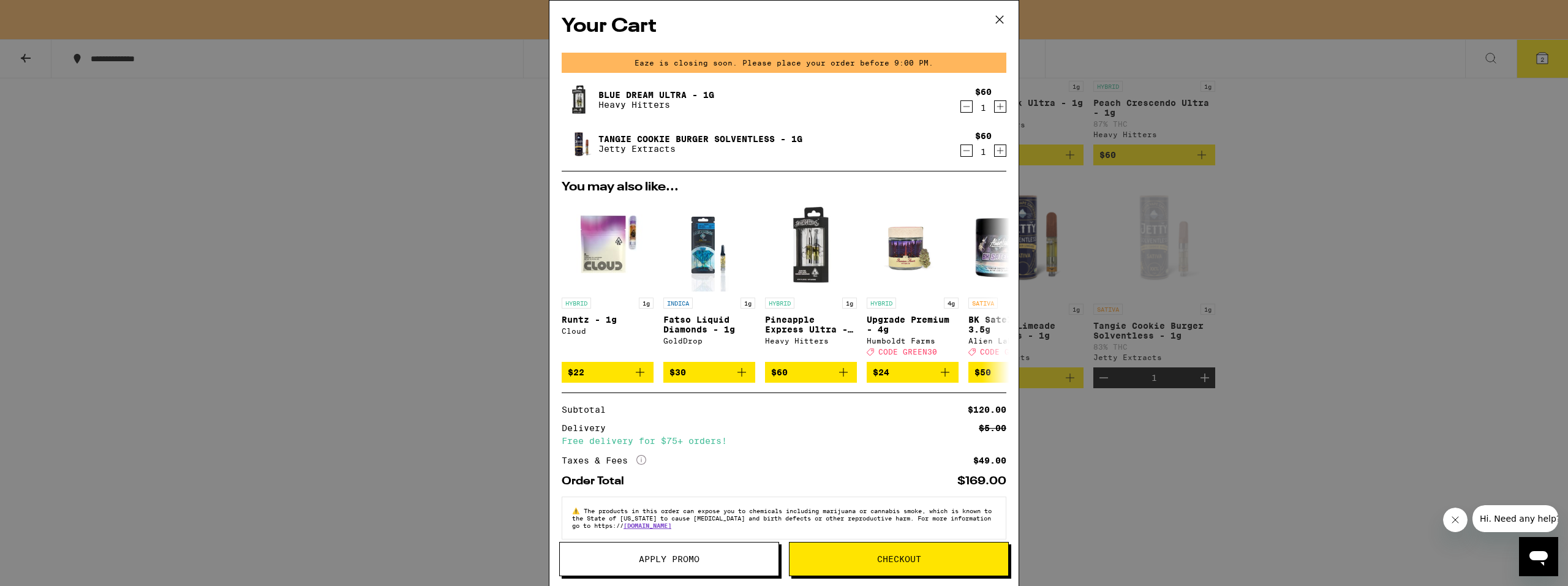
click at [1002, 20] on icon at bounding box center [999, 20] width 19 height 19
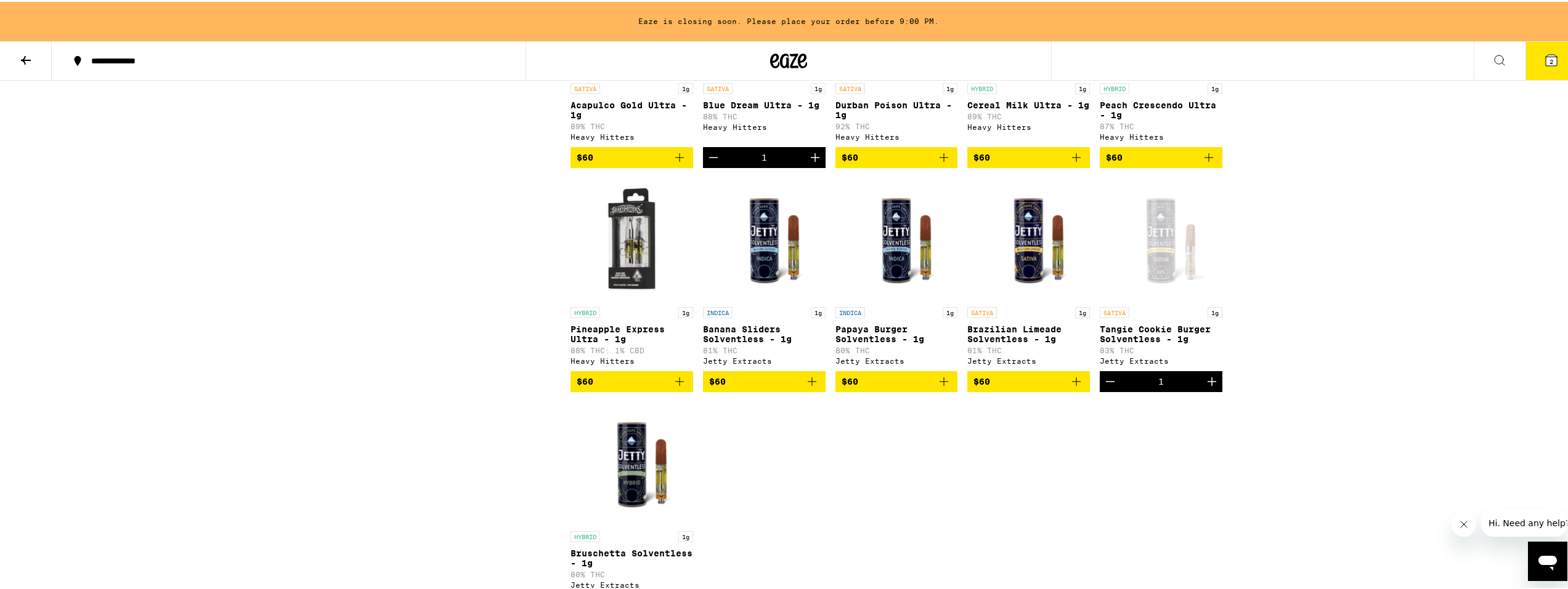
click at [1545, 53] on icon at bounding box center [1551, 59] width 15 height 15
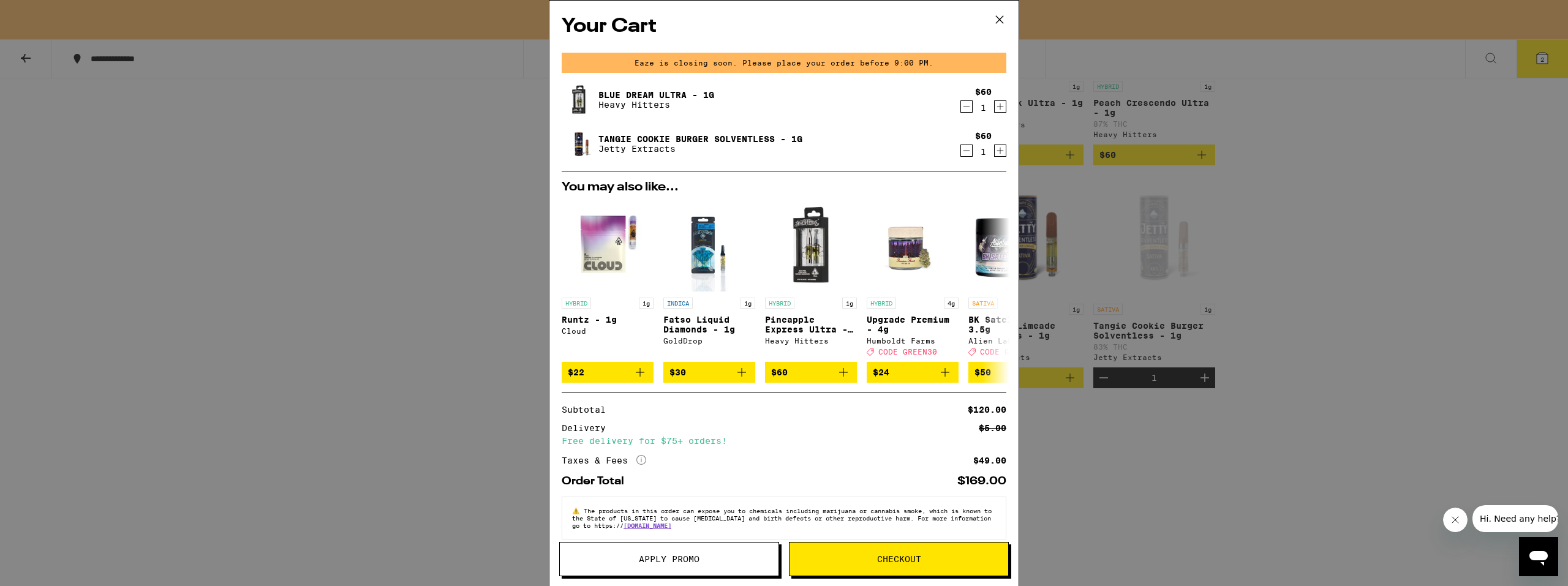
click at [961, 109] on icon "Decrement" at bounding box center [966, 107] width 11 height 15
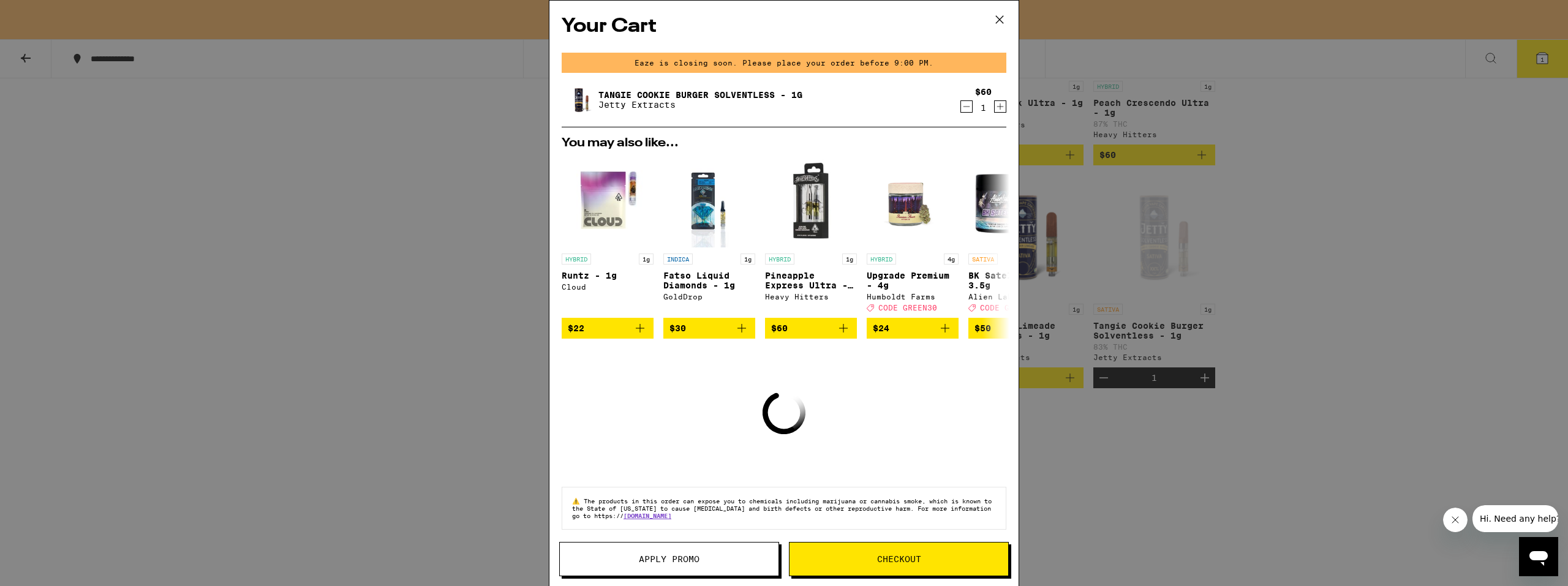
click at [1159, 125] on div "Your Cart Eaze is closing soon. Please place your order before 9:00 PM. [PERSON…" at bounding box center [784, 293] width 1568 height 586
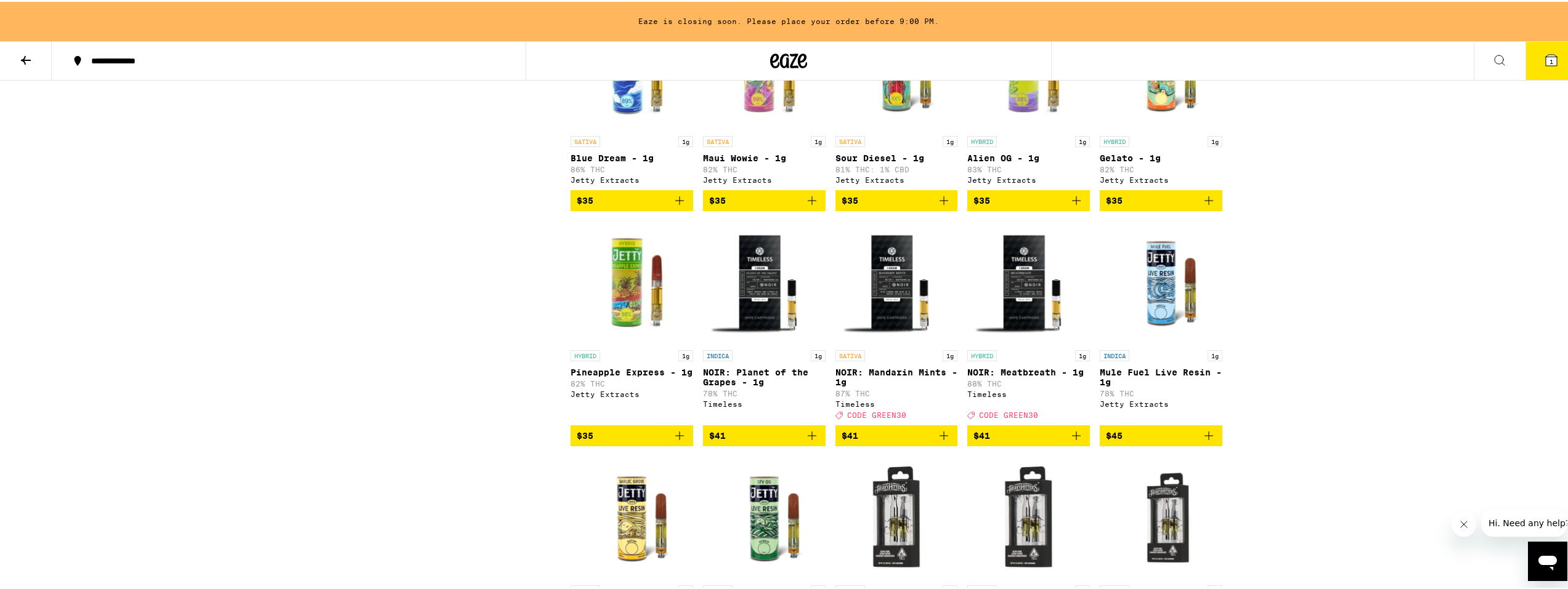
scroll to position [2018, 0]
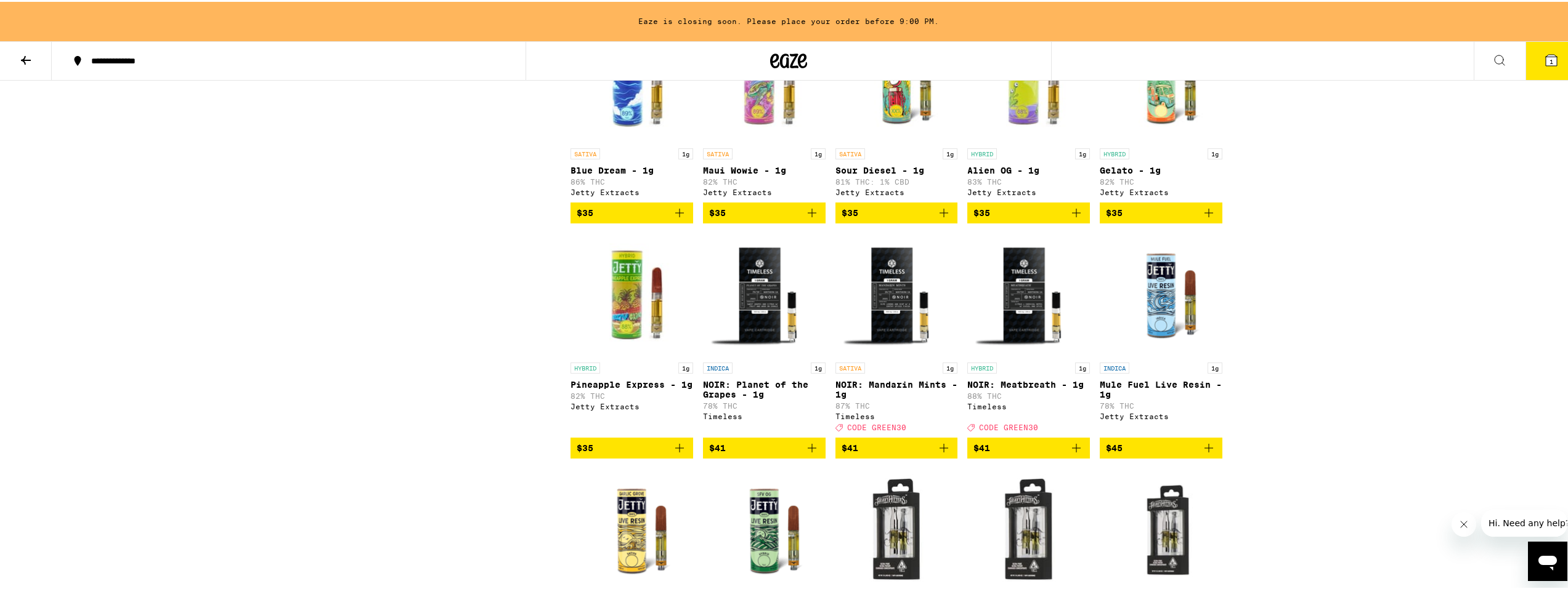
click at [1529, 56] on button "1" at bounding box center [1551, 59] width 52 height 38
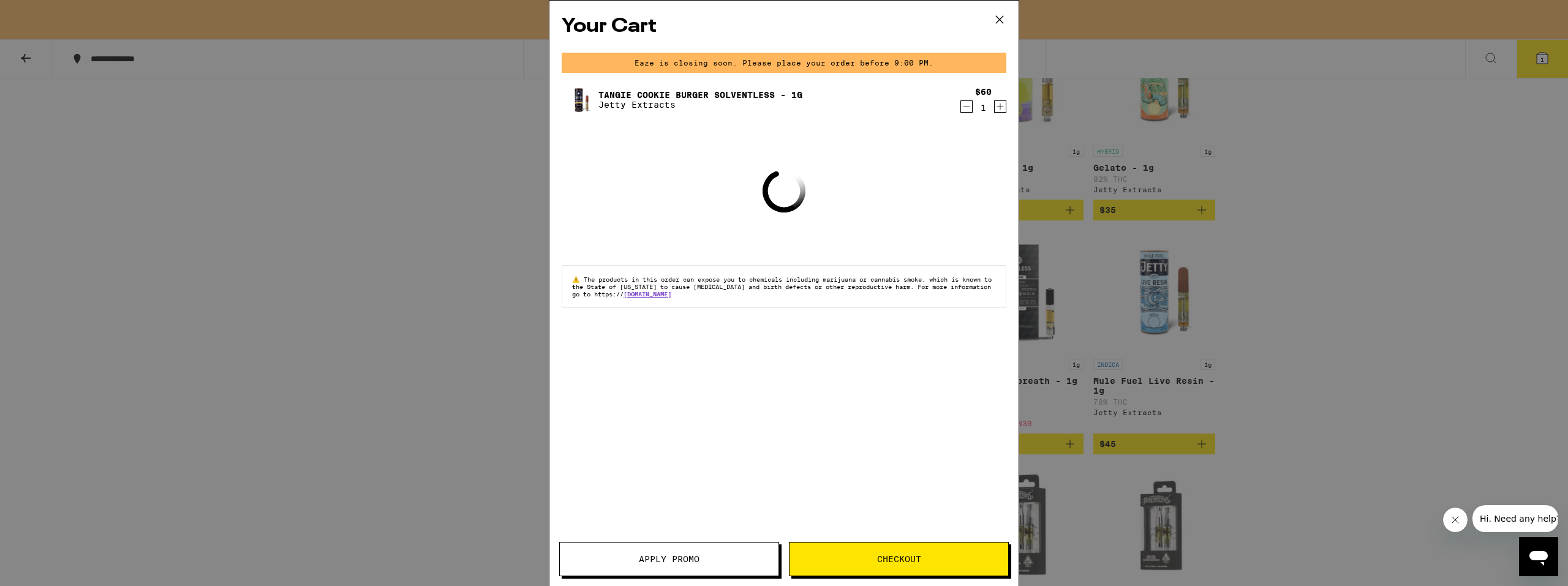
click at [965, 109] on icon "Decrement" at bounding box center [966, 107] width 11 height 15
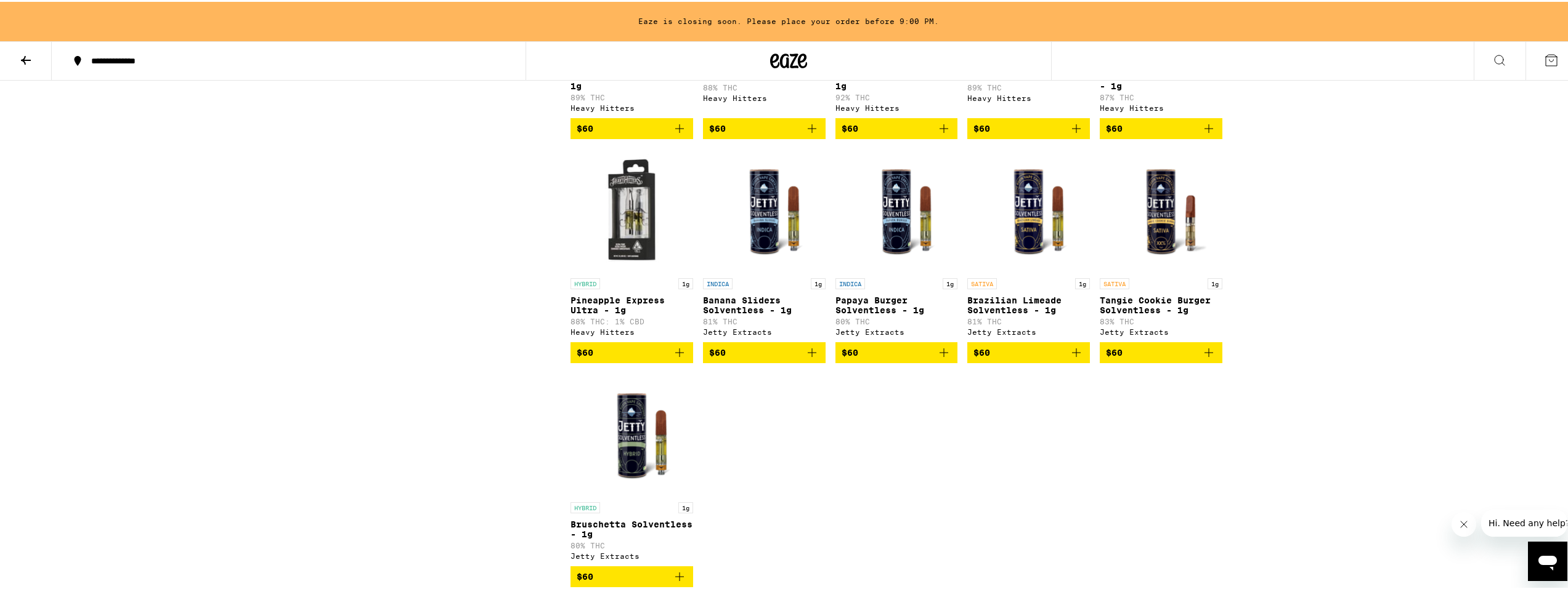
scroll to position [2730, 0]
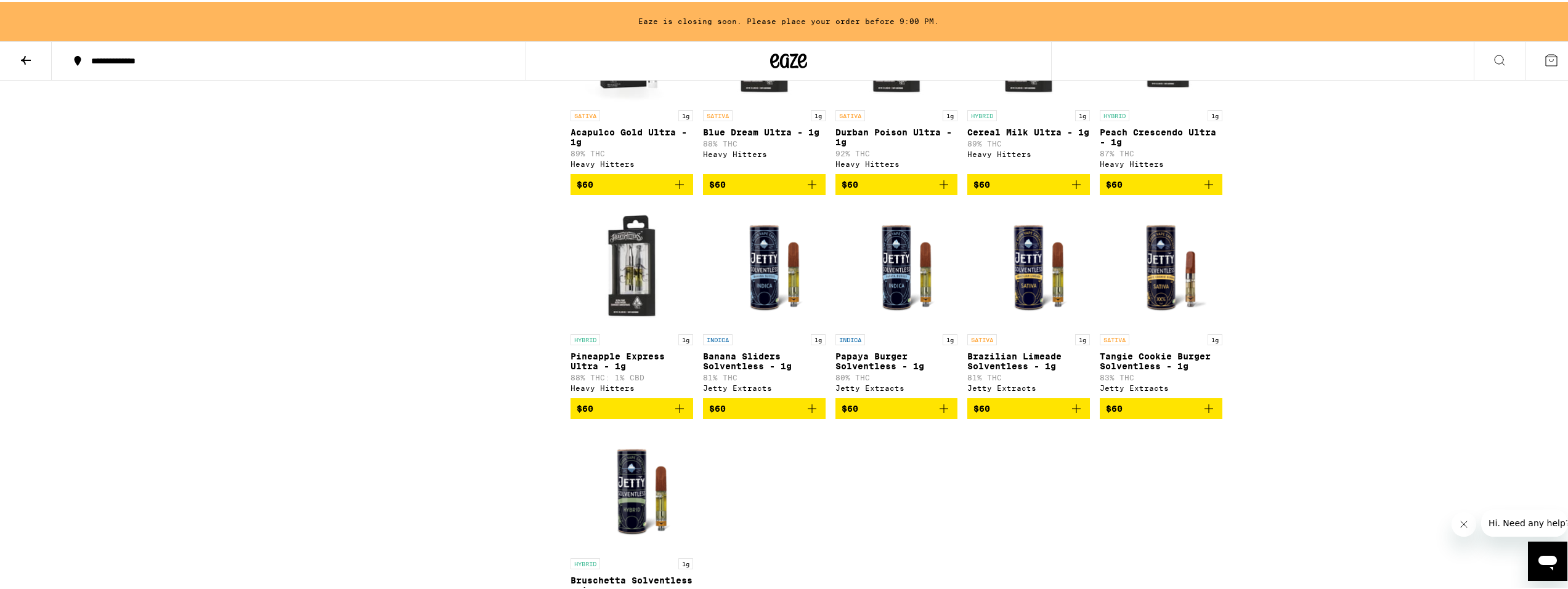
click at [1007, 326] on img "Open page for Brazilian Limeade Solventless - 1g from Jetty Extracts" at bounding box center [1029, 265] width 123 height 123
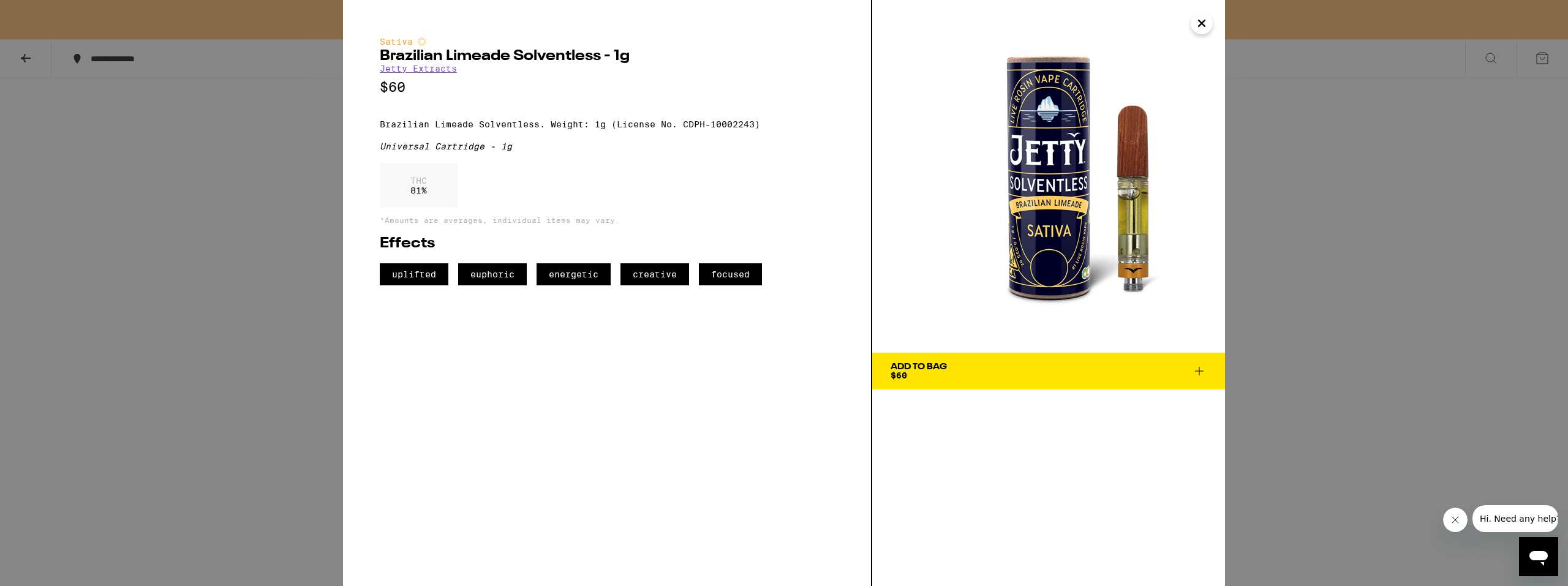
click at [1156, 377] on span "Add To Bag $60" at bounding box center [1048, 371] width 316 height 17
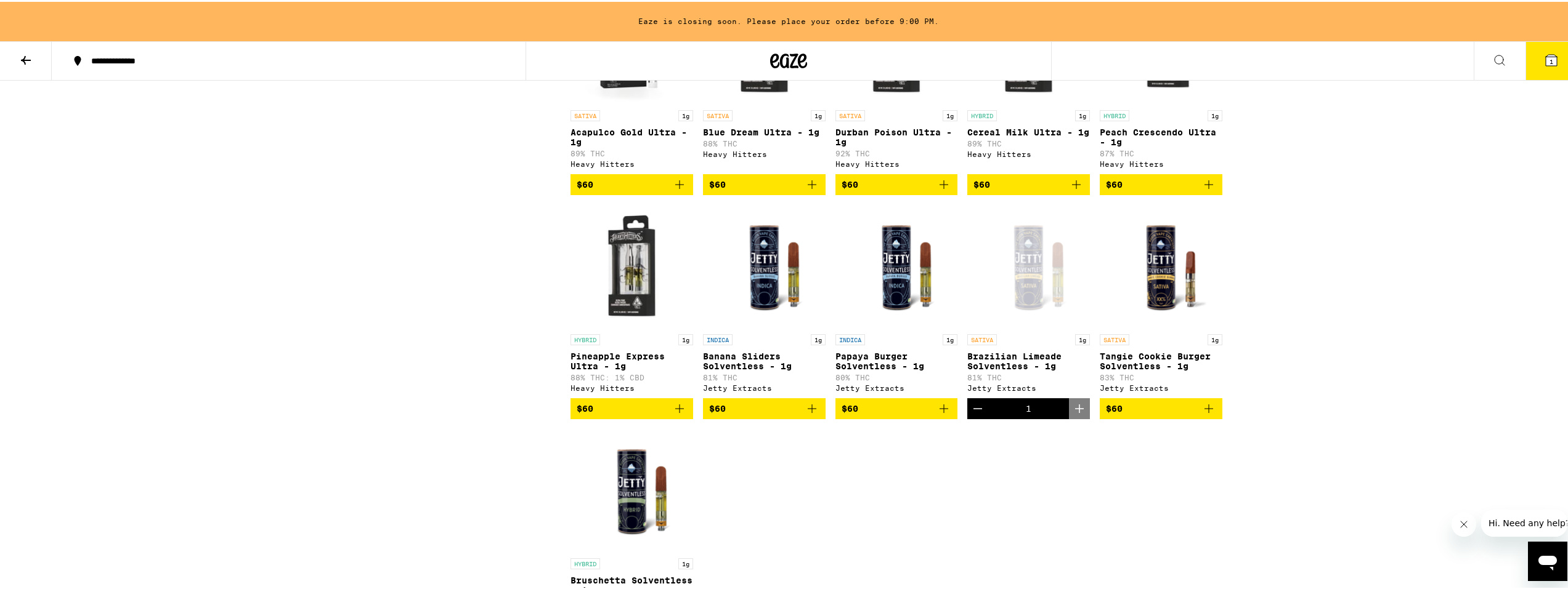
click at [1558, 53] on button "1" at bounding box center [1551, 59] width 52 height 38
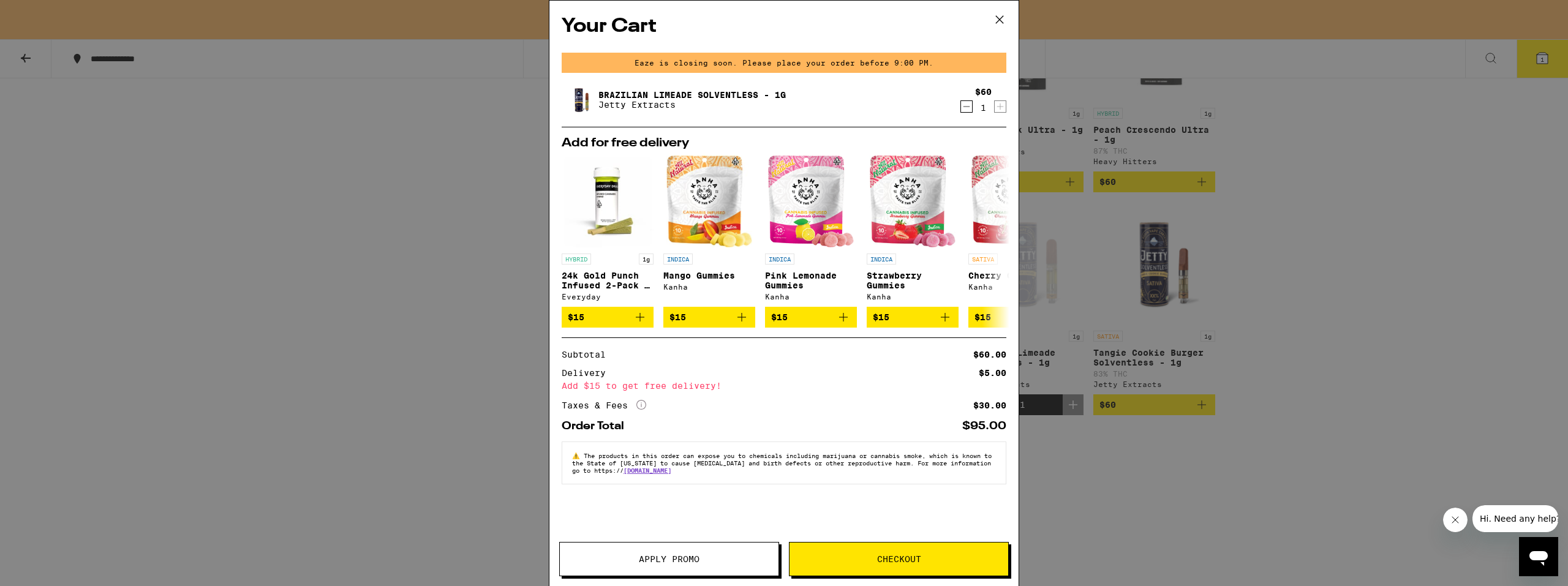
click at [999, 23] on icon at bounding box center [999, 20] width 19 height 19
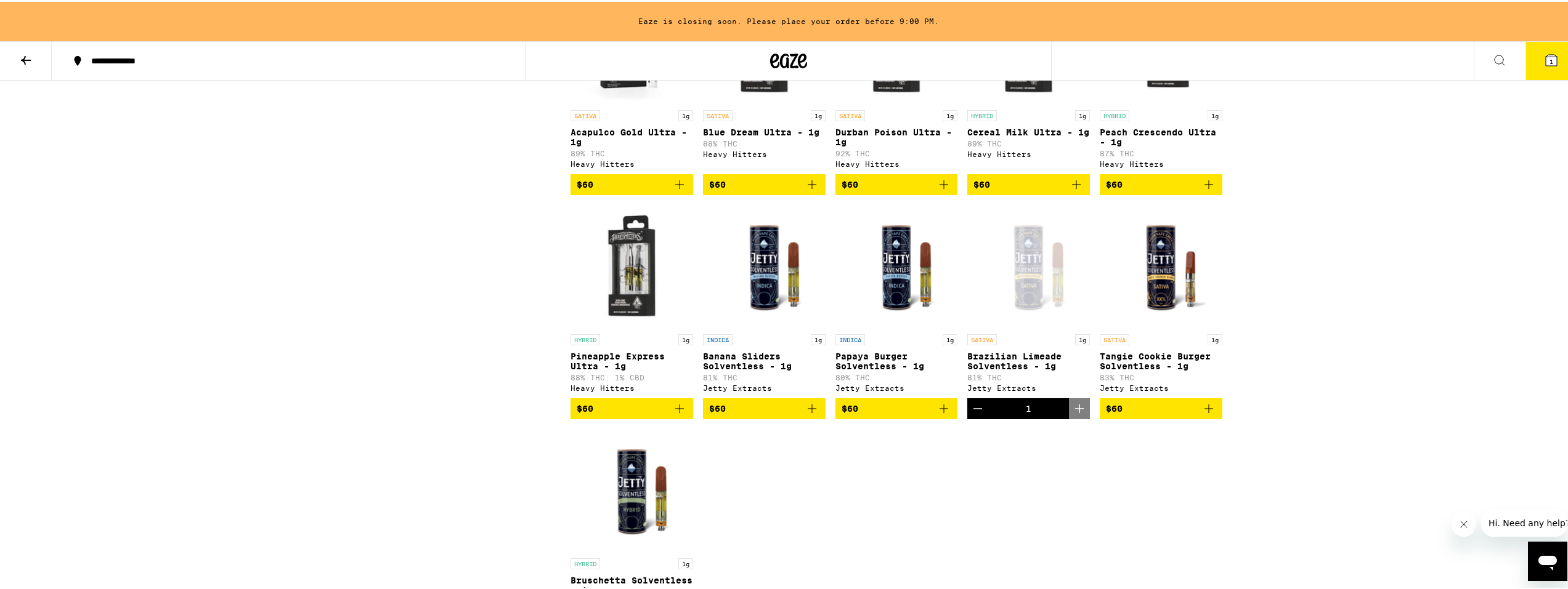
click at [1550, 67] on button "1" at bounding box center [1551, 59] width 52 height 38
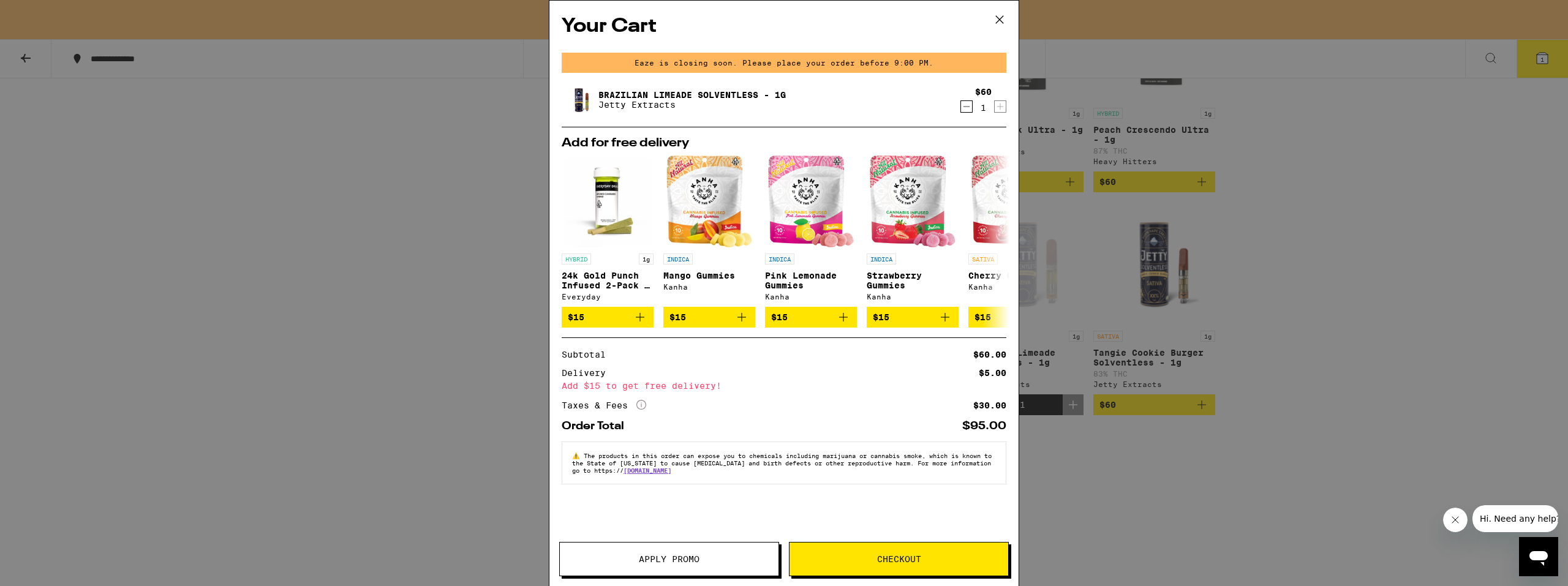
click at [1458, 243] on div "Your Cart Eaze is closing soon. Please place your order before 9:00 PM. Brazili…" at bounding box center [784, 293] width 1568 height 586
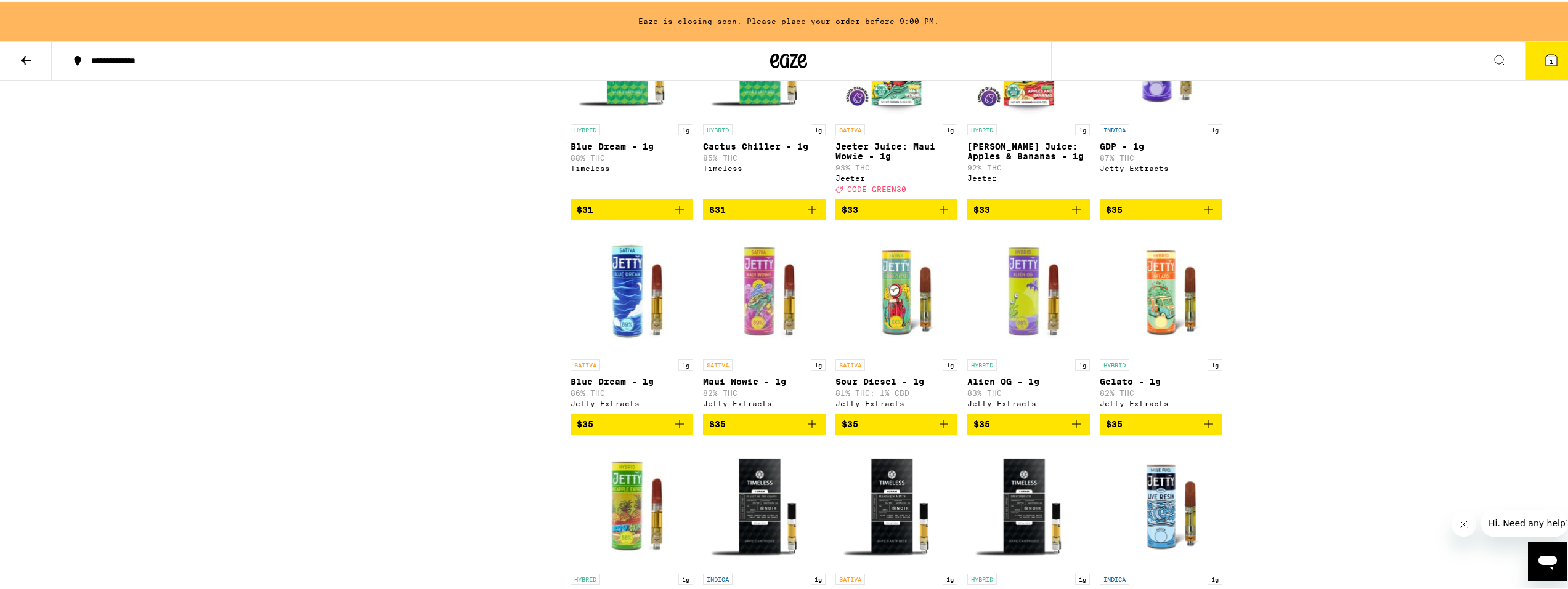
scroll to position [1807, 0]
click at [895, 343] on img "Open page for Sour Diesel - 1g from Jetty Extracts" at bounding box center [897, 291] width 123 height 123
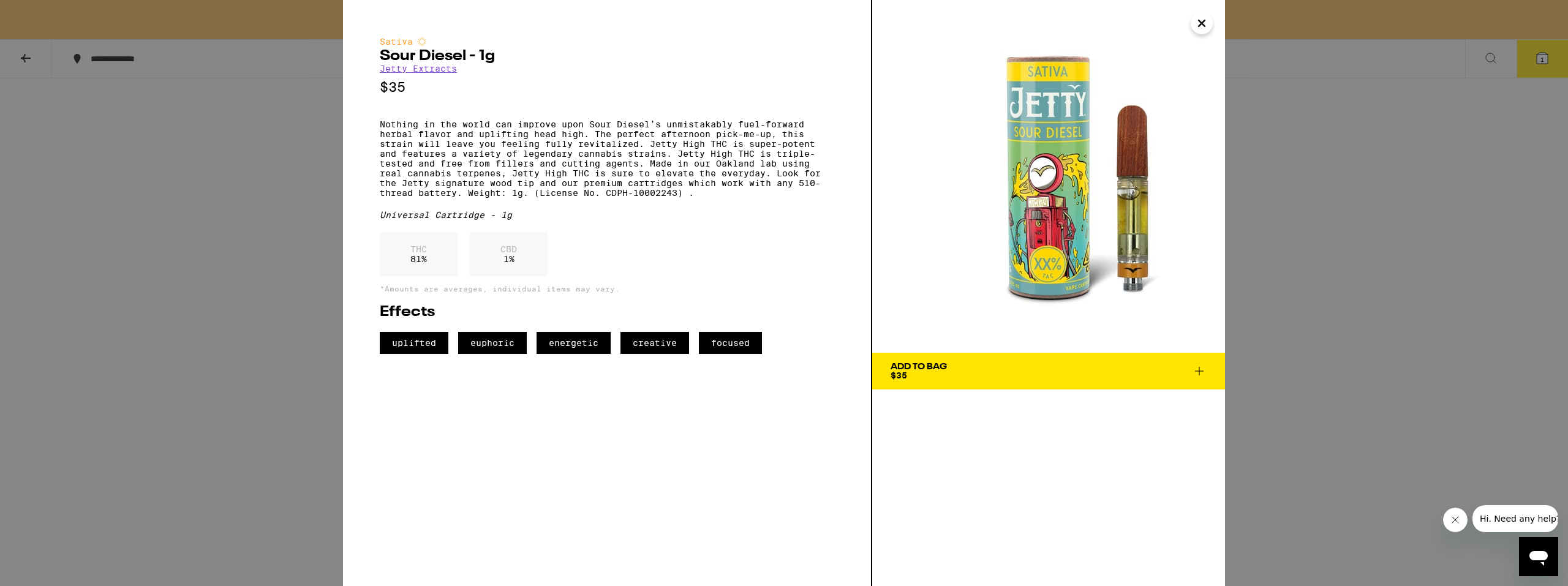
click at [1307, 434] on div "Sativa Sour Diesel - 1g Jetty Extracts $35 Nothing in the world can improve upo…" at bounding box center [784, 293] width 1568 height 586
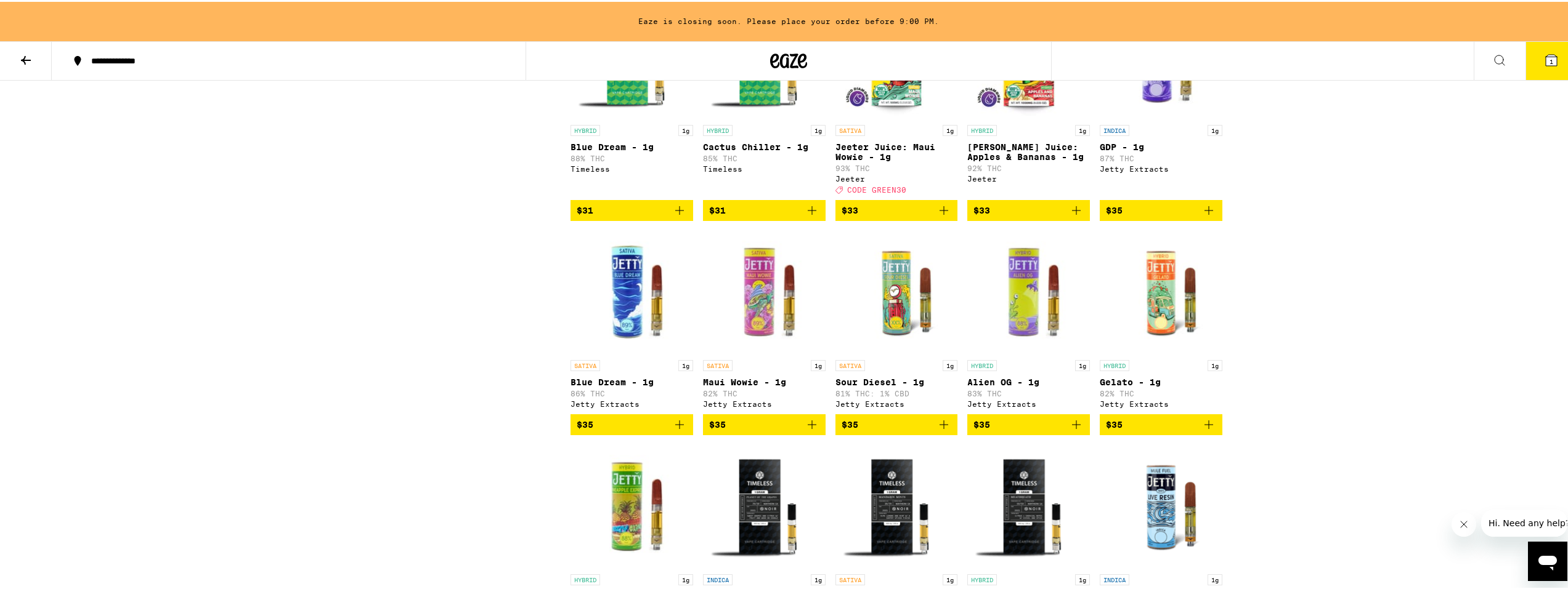
click at [781, 352] on img "Open page for Maui Wowie - 1g from Jetty Extracts" at bounding box center [764, 291] width 123 height 123
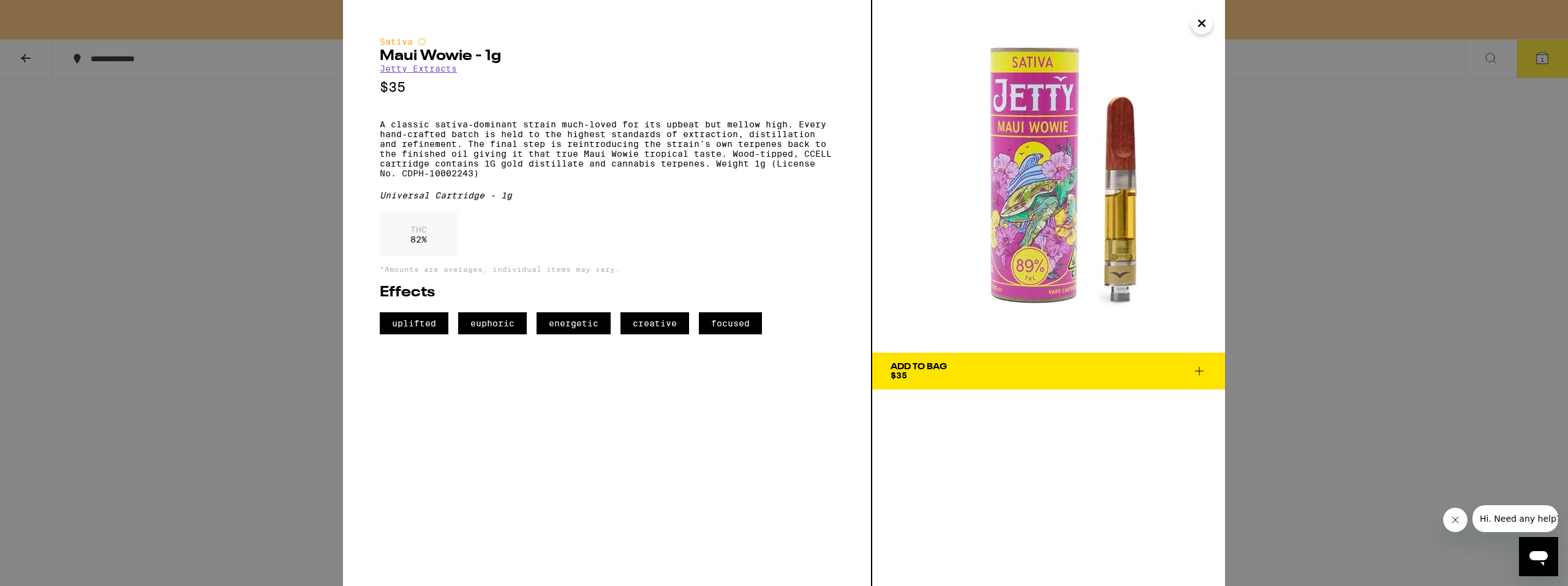
click at [1200, 26] on button "Close" at bounding box center [1202, 23] width 22 height 22
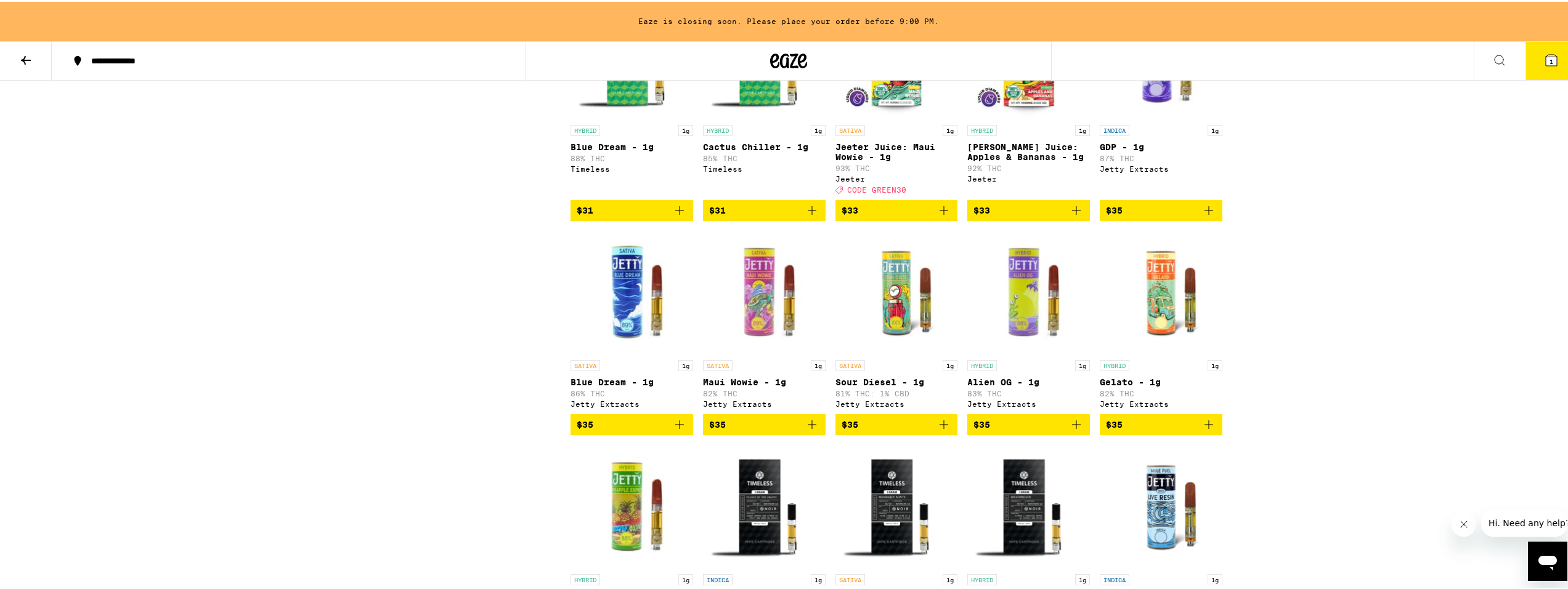
click at [805, 430] on icon "Add to bag" at bounding box center [812, 423] width 15 height 15
click at [1547, 59] on icon at bounding box center [1551, 59] width 15 height 15
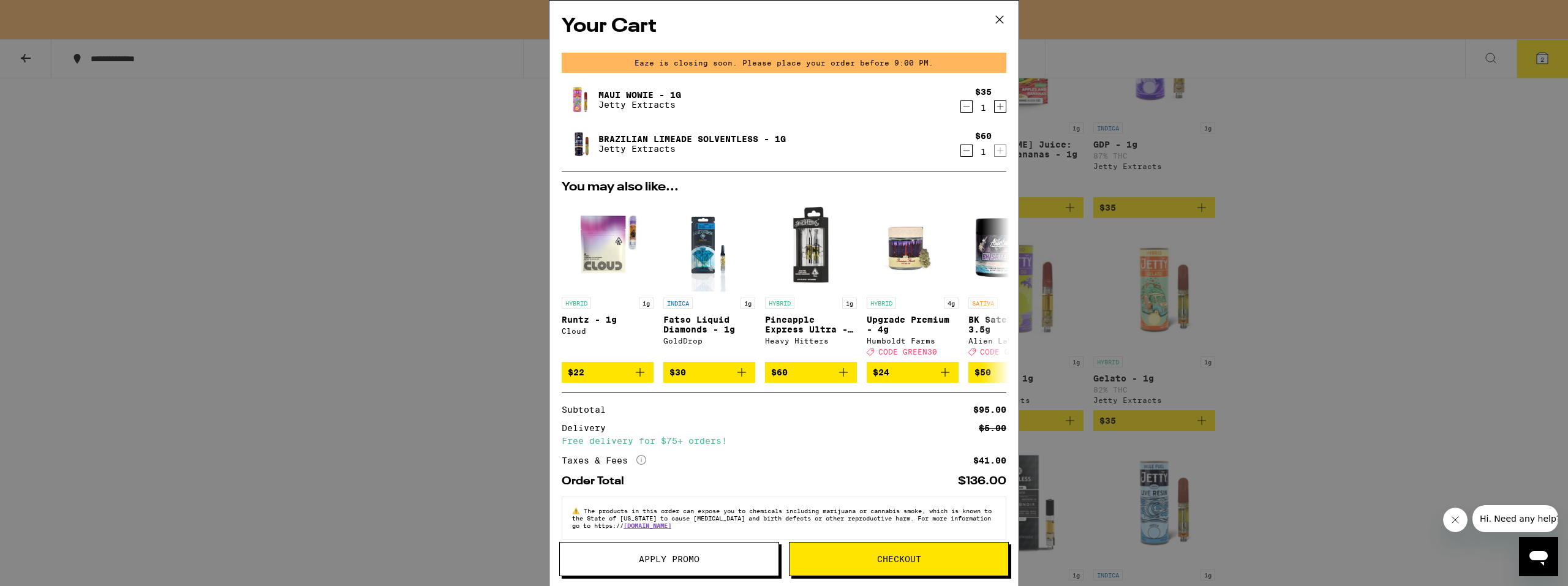
click at [1141, 224] on div "Your Cart Eaze is closing soon. Please place your order before 9:00 PM. Maui Wo…" at bounding box center [784, 293] width 1568 height 586
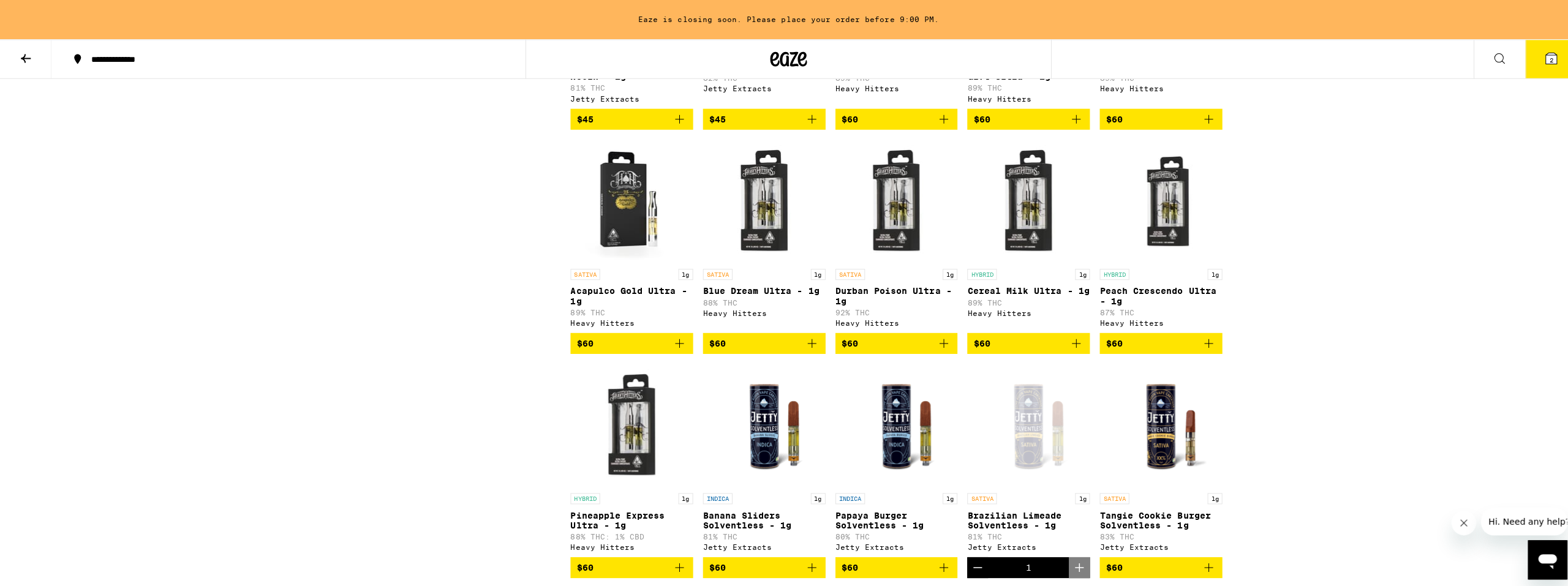
scroll to position [2505, 0]
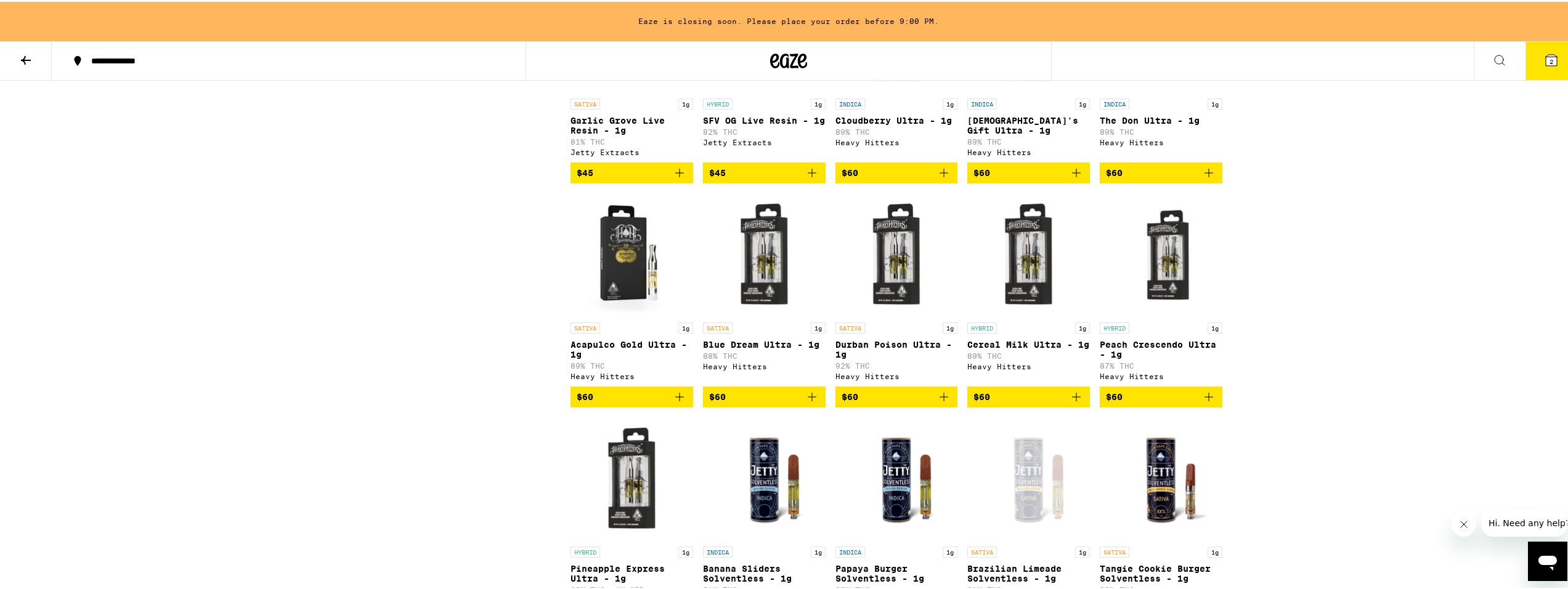
click at [1556, 61] on button "2" at bounding box center [1551, 59] width 52 height 38
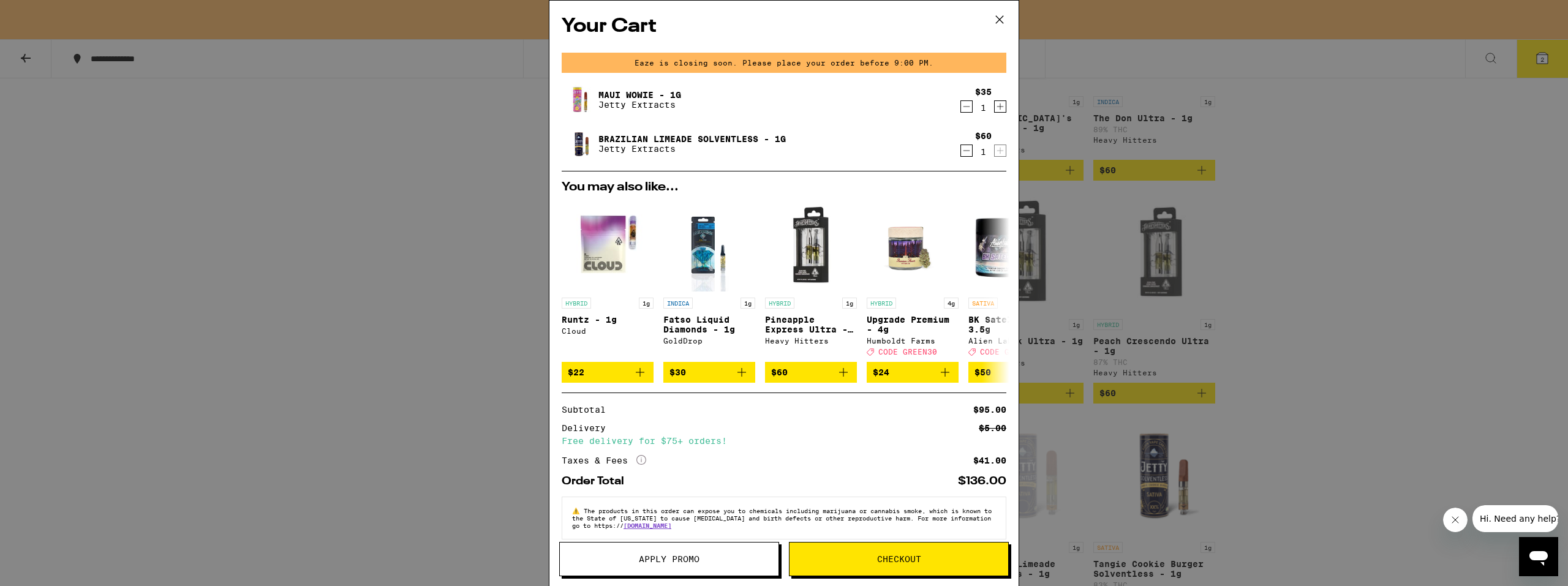
click at [964, 554] on button "Checkout" at bounding box center [899, 559] width 220 height 34
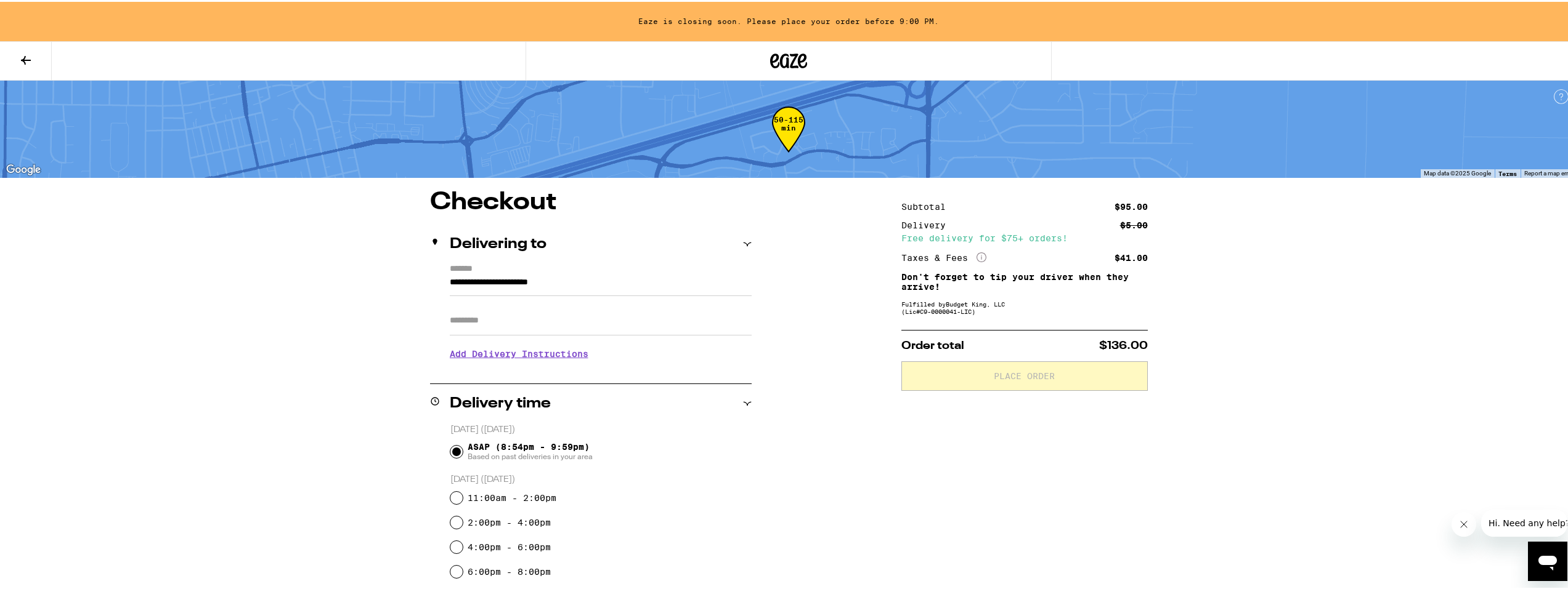
click at [577, 328] on input "Apt/Suite" at bounding box center [601, 319] width 302 height 29
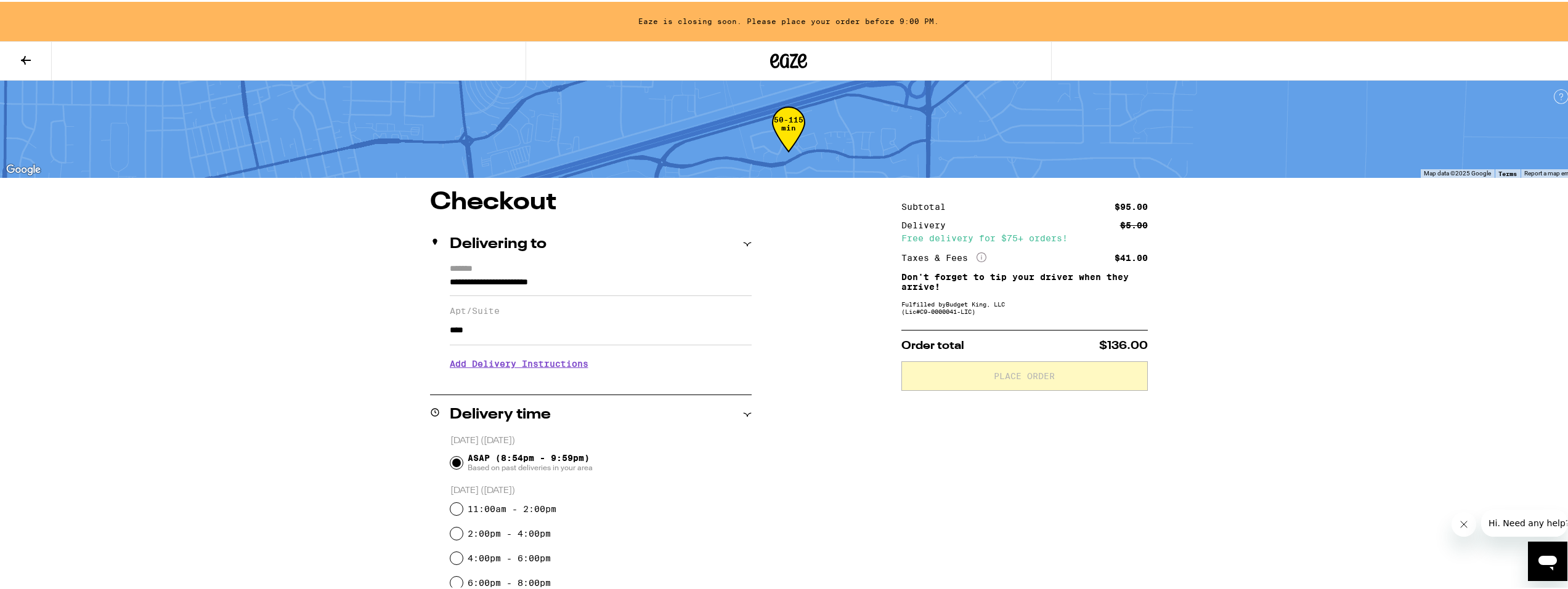
type input "****"
click at [482, 360] on h3 "Add Delivery Instructions" at bounding box center [601, 362] width 302 height 29
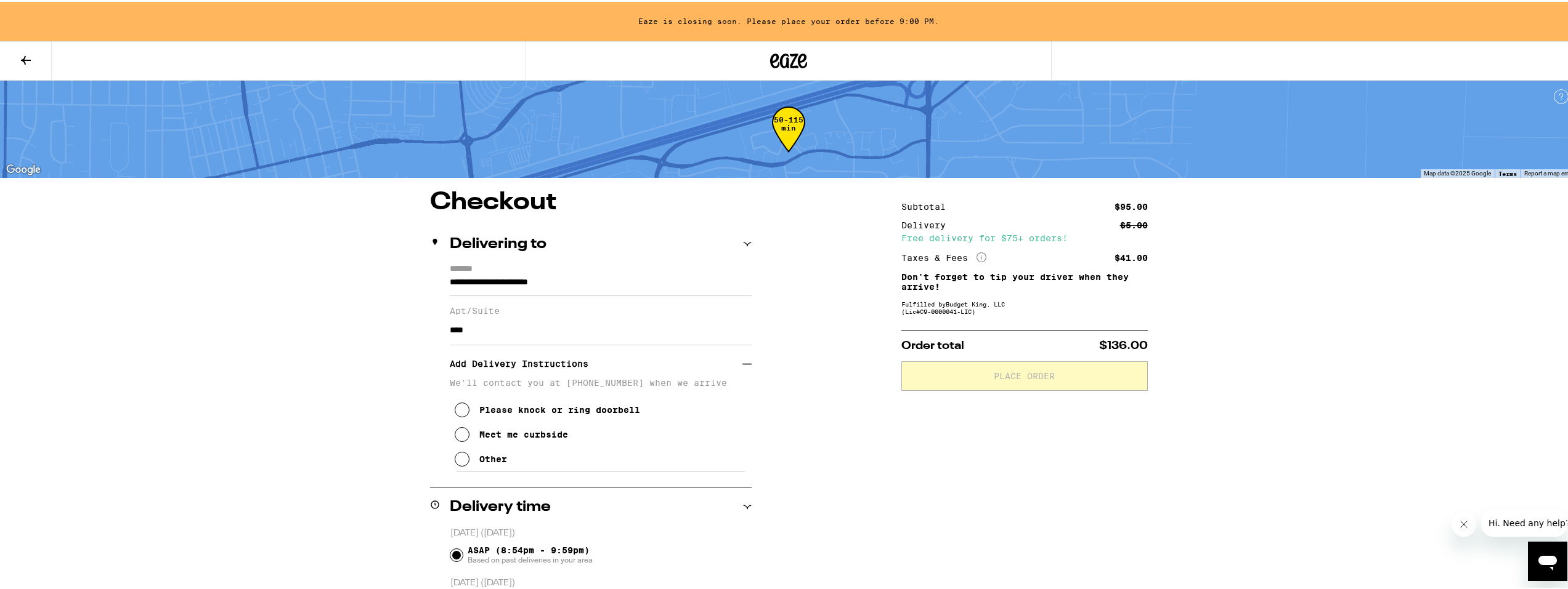
click at [523, 435] on div "Meet me curbside" at bounding box center [523, 432] width 89 height 10
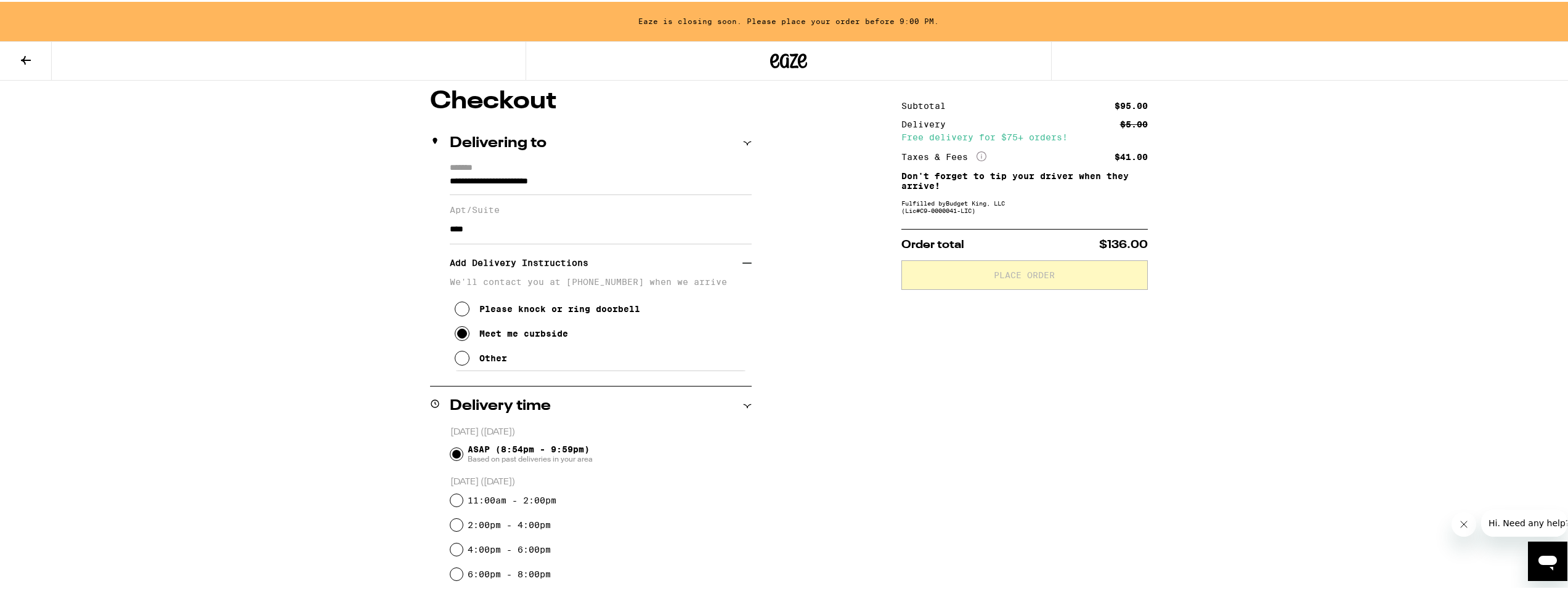
scroll to position [123, 0]
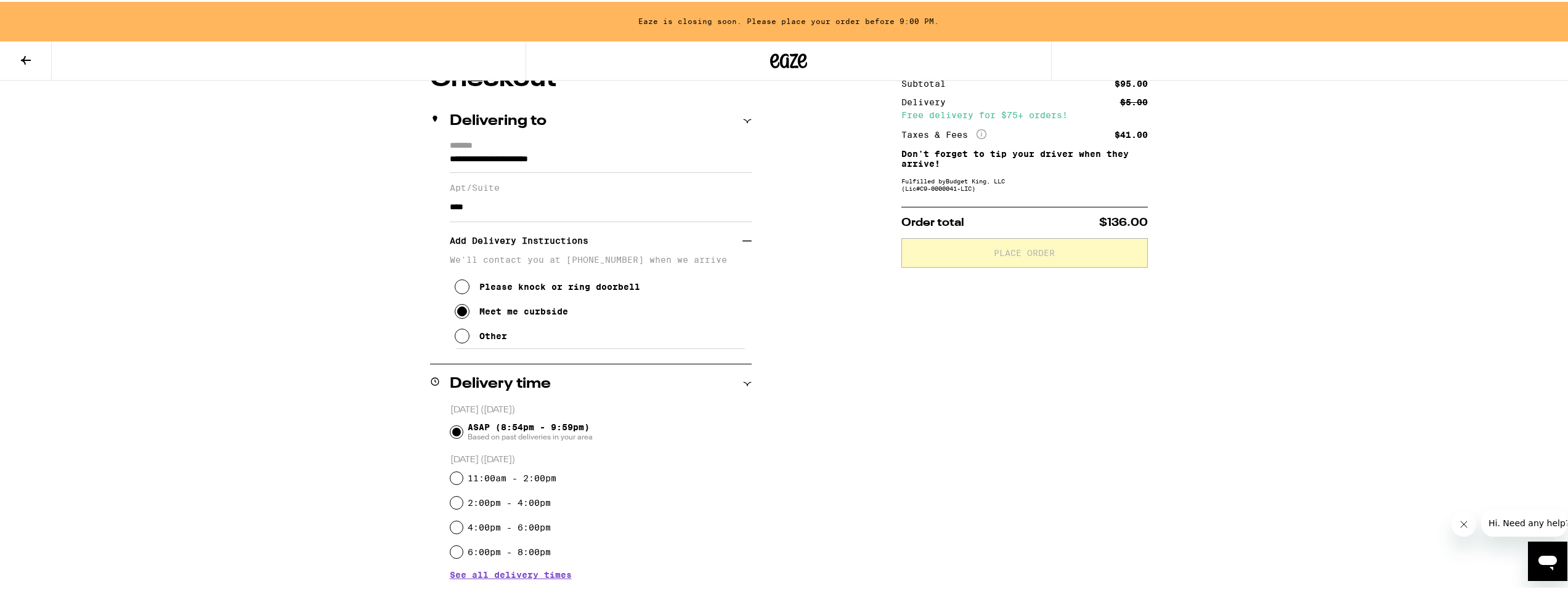
click at [502, 346] on div "Please knock or ring doorbell Meet me curbside Other" at bounding box center [601, 305] width 302 height 84
click at [491, 346] on button "Other" at bounding box center [481, 334] width 53 height 25
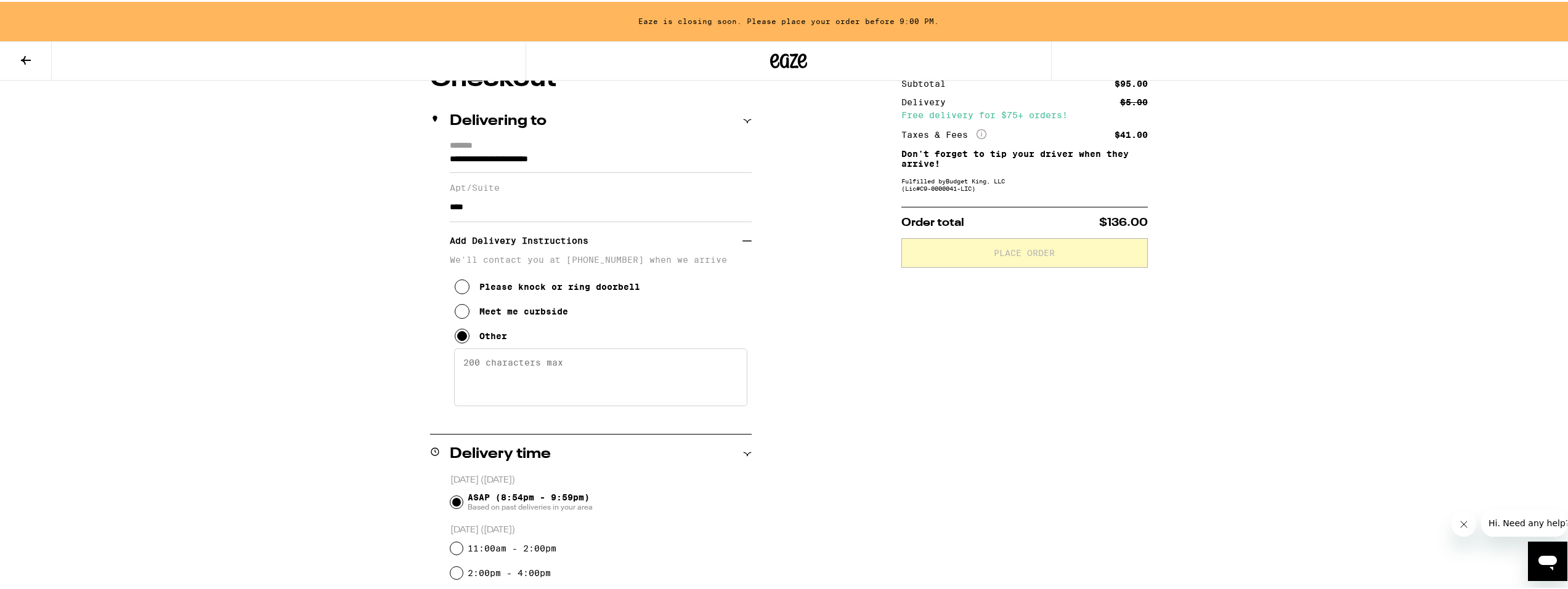
click at [526, 314] on div "Meet me curbside" at bounding box center [523, 309] width 89 height 10
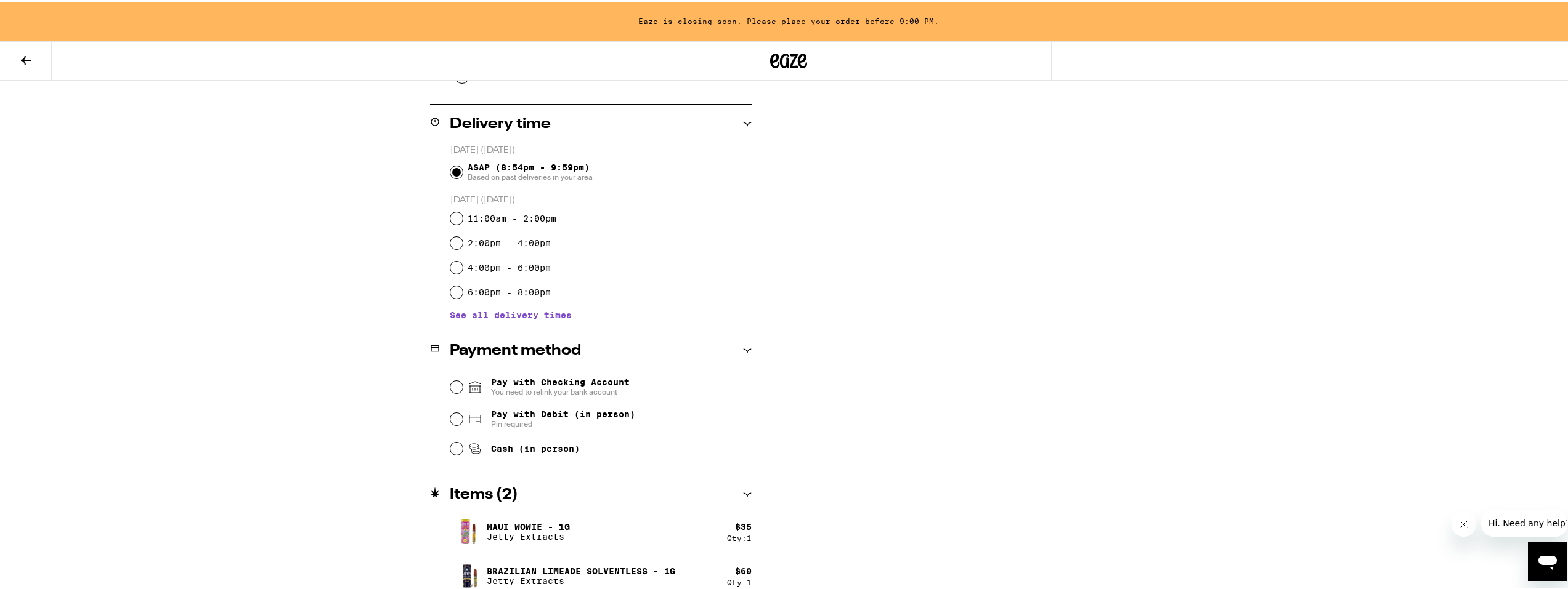
scroll to position [396, 0]
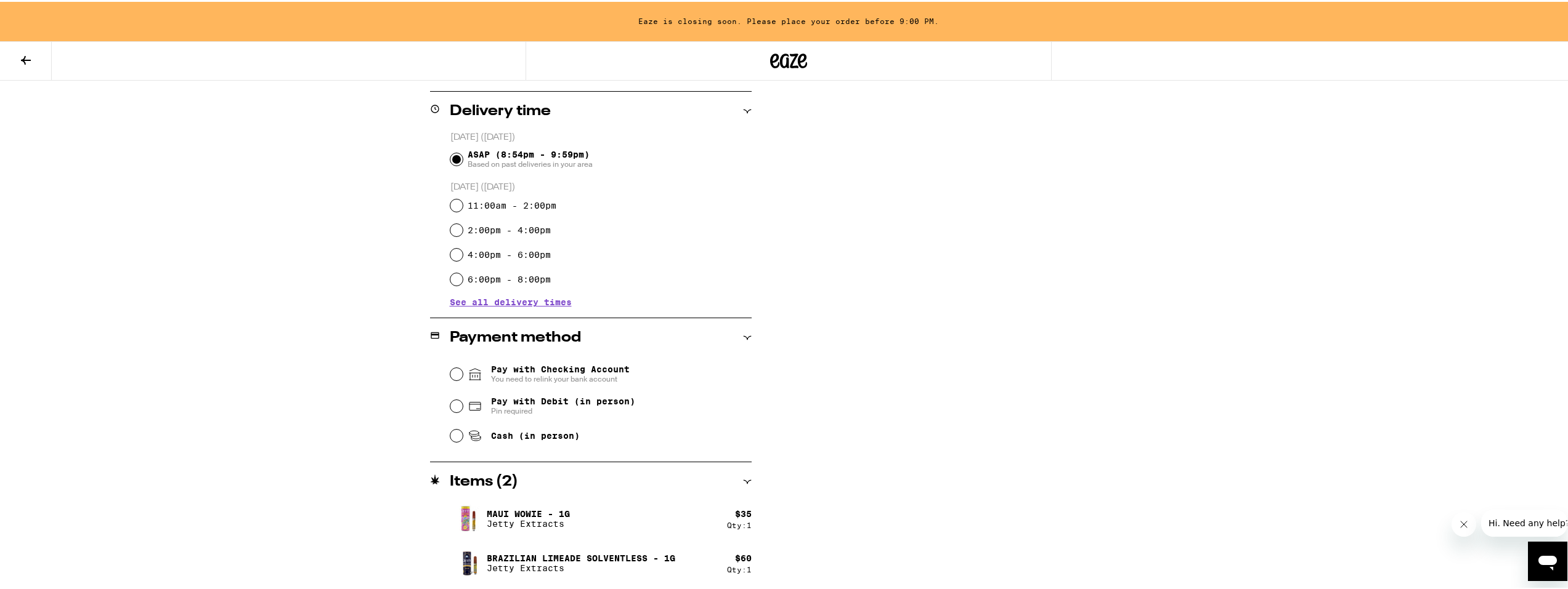
click at [533, 431] on span "Cash (in person)" at bounding box center [535, 434] width 89 height 10
click at [463, 431] on input "Cash (in person)" at bounding box center [457, 434] width 12 height 12
radio input "true"
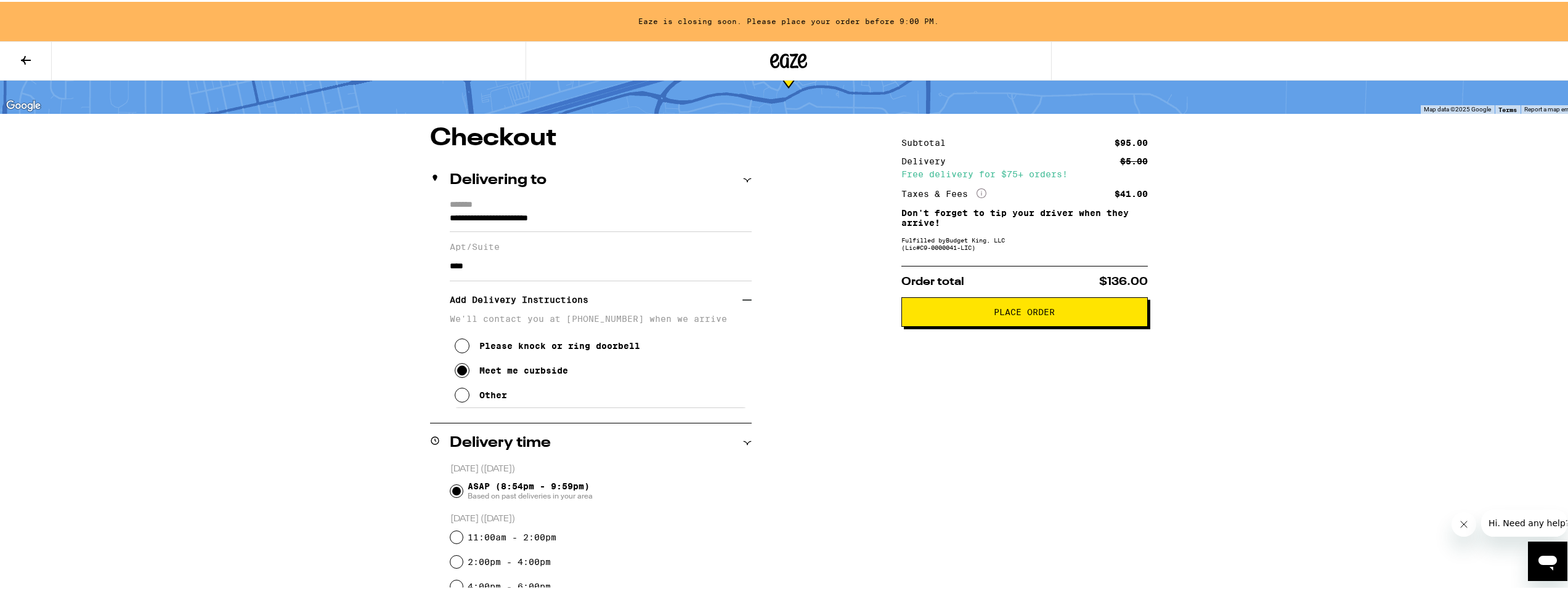
scroll to position [53, 0]
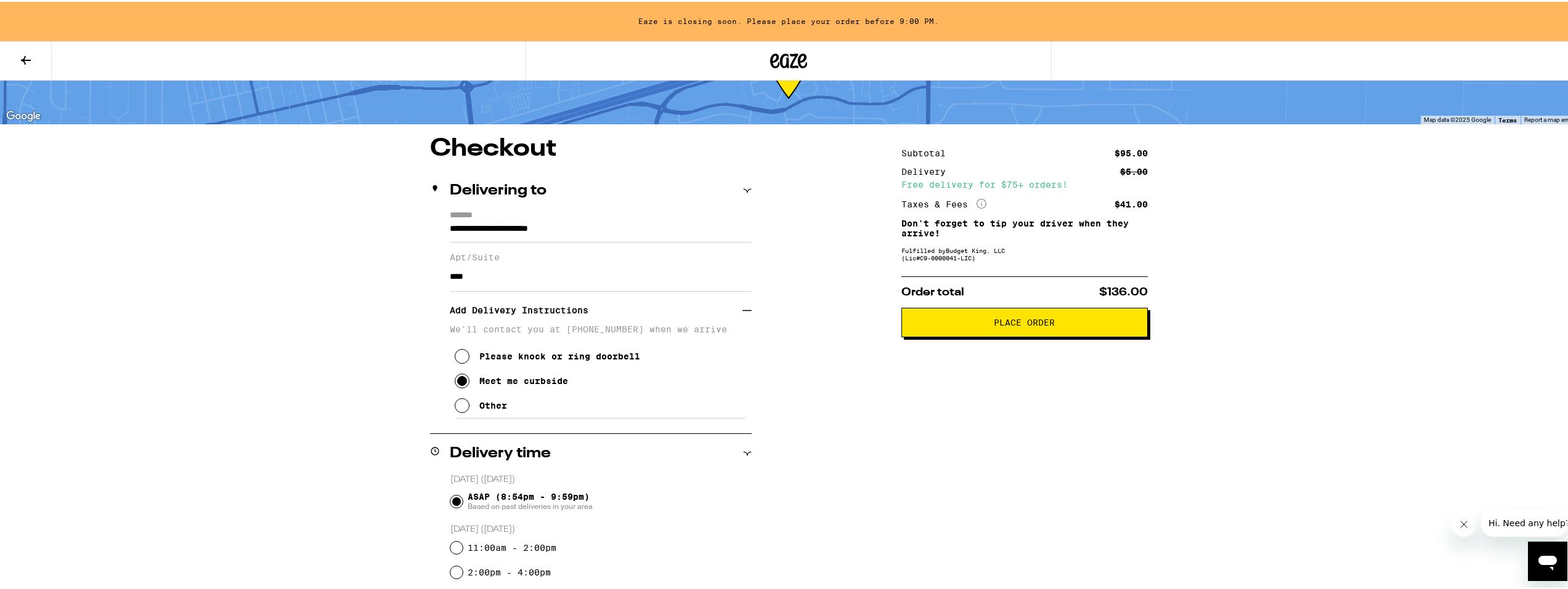
click at [532, 306] on h3 "Add Delivery Instructions" at bounding box center [596, 308] width 293 height 29
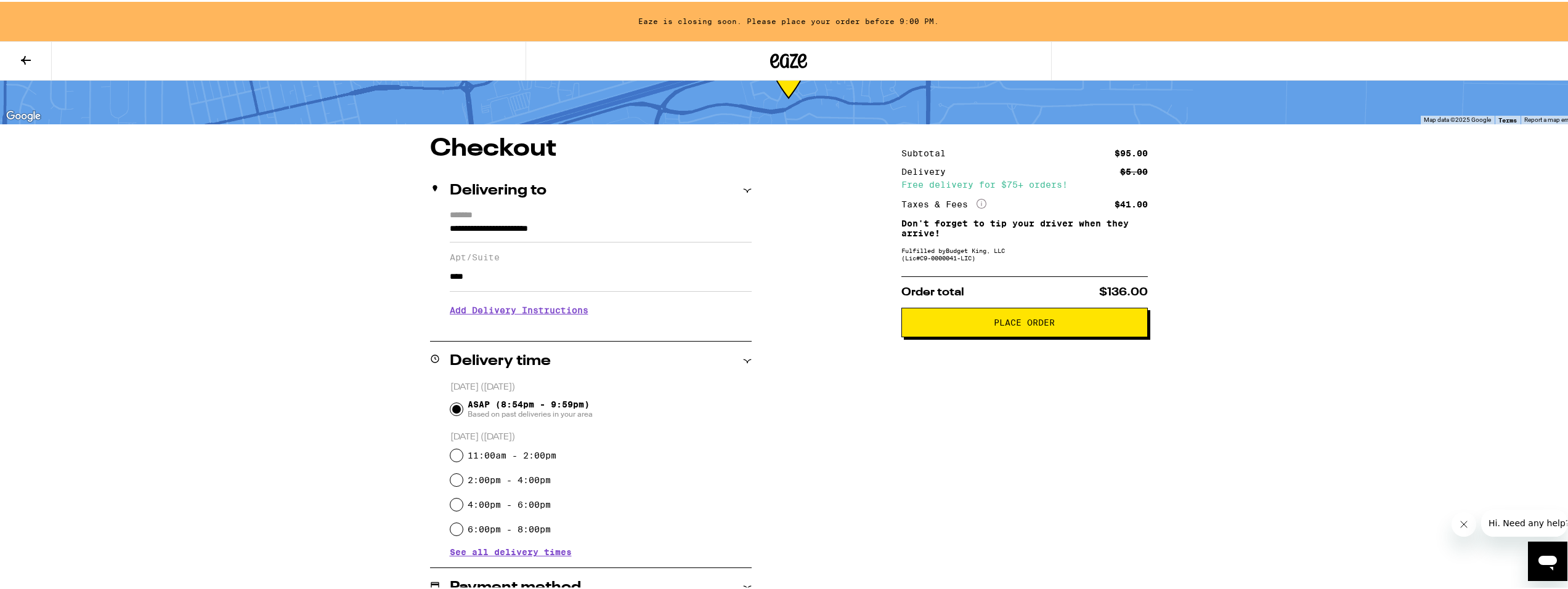
click at [536, 306] on h3 "Add Delivery Instructions" at bounding box center [601, 308] width 302 height 29
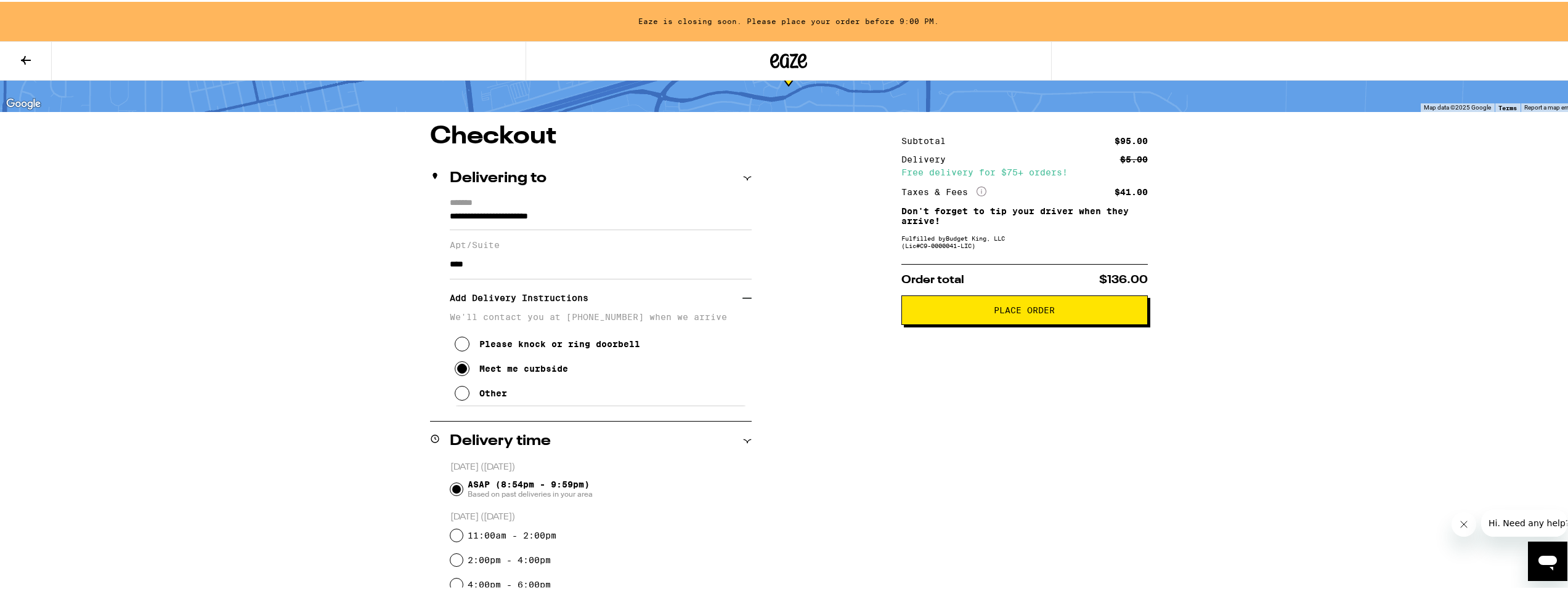
scroll to position [68, 0]
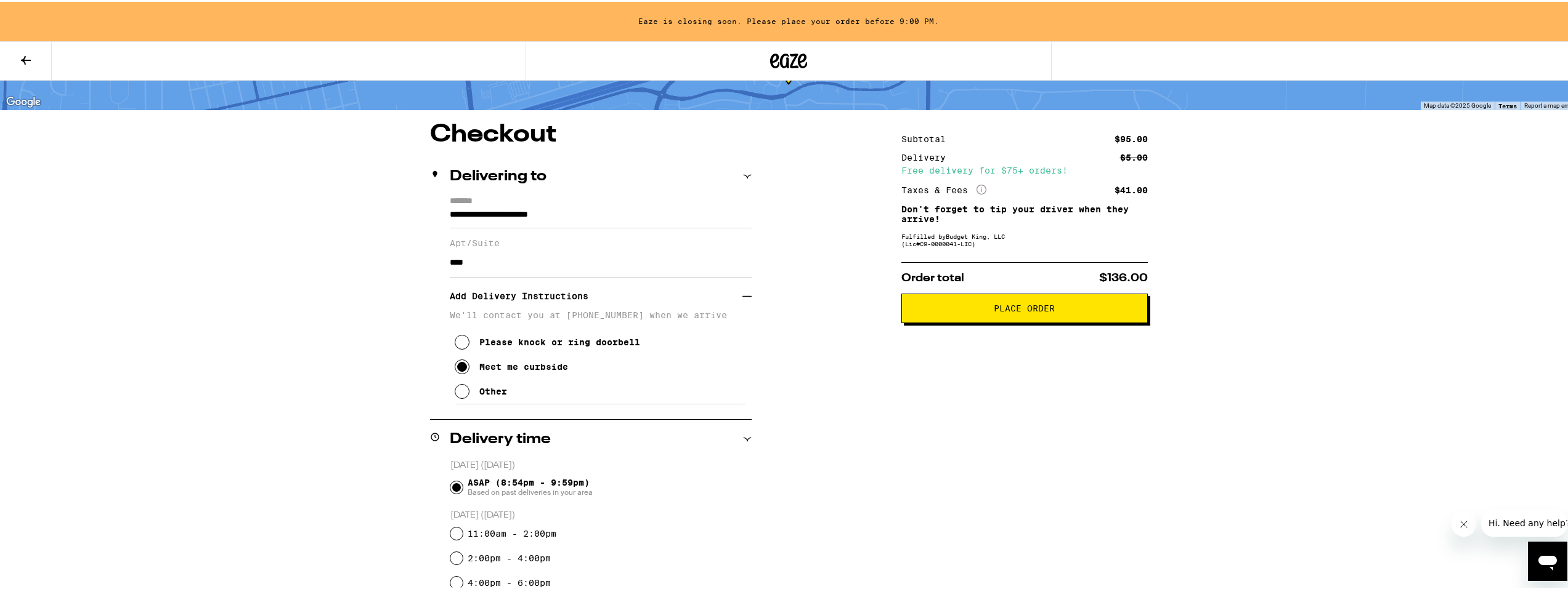
click at [1053, 318] on button "Place Order" at bounding box center [1025, 306] width 247 height 29
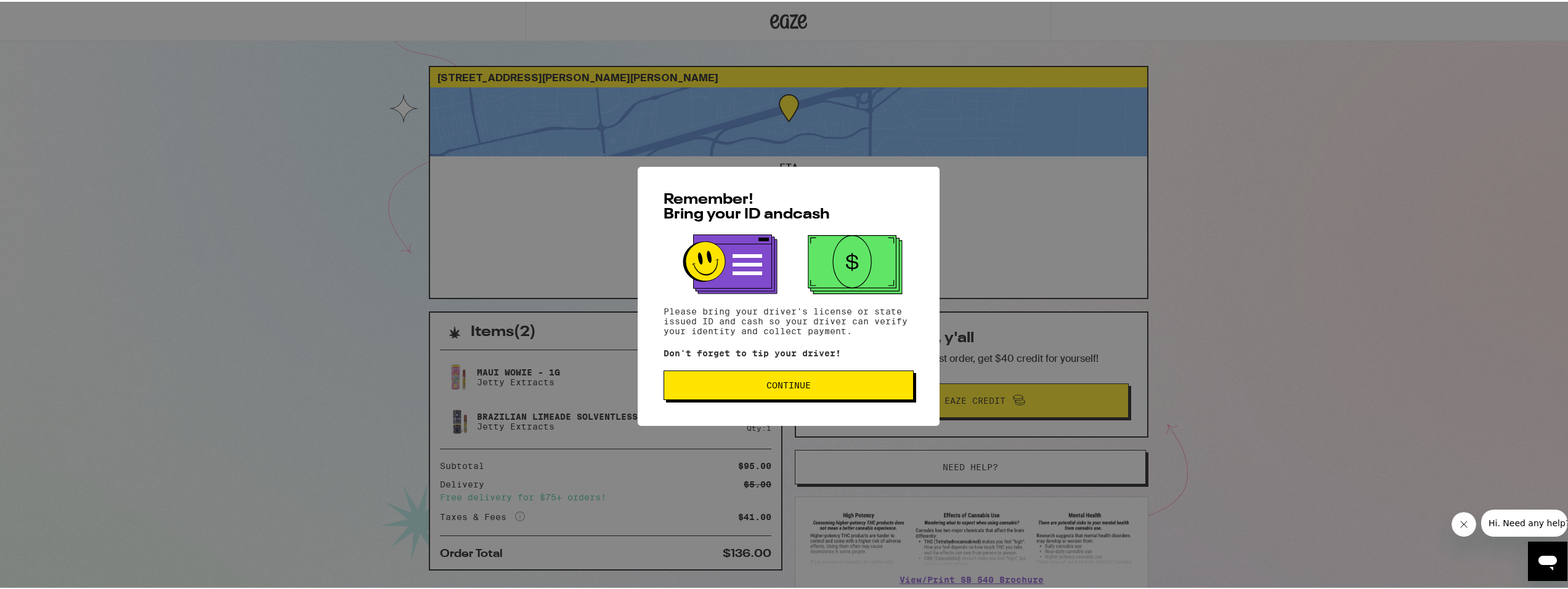
click at [901, 386] on button "Continue" at bounding box center [788, 384] width 250 height 29
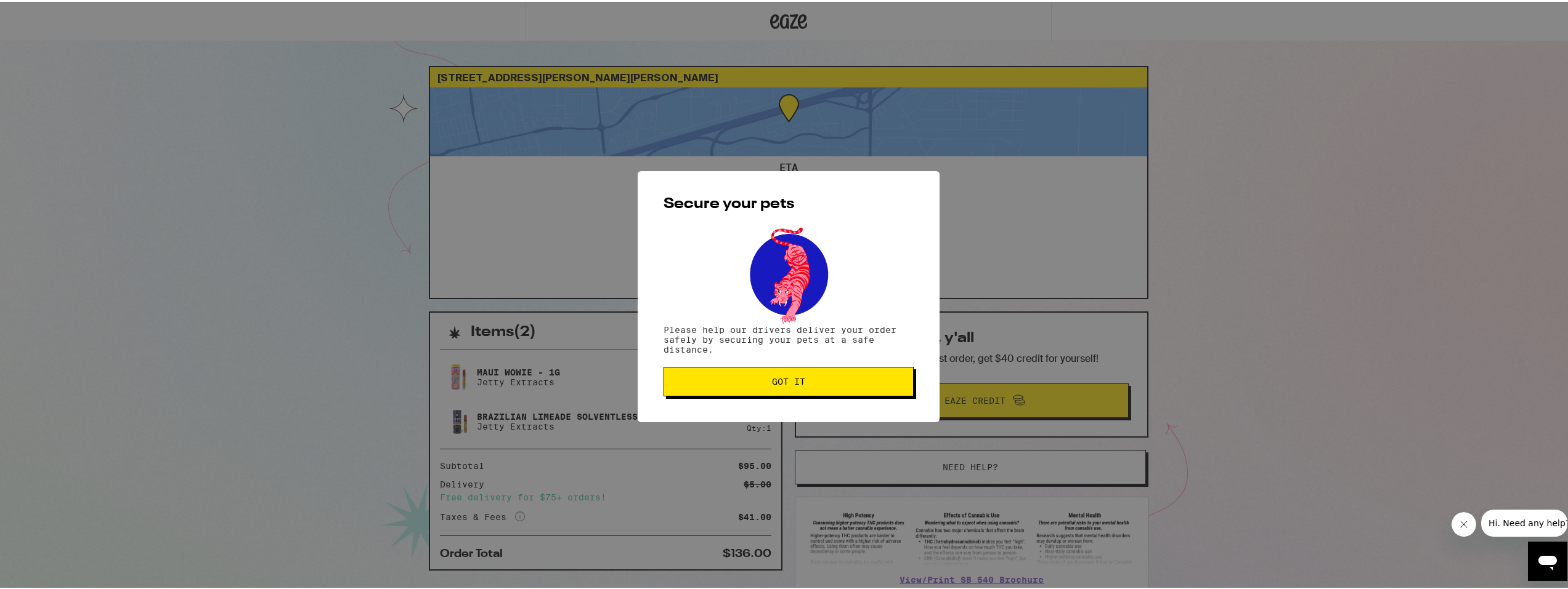
click at [911, 386] on div "Secure your pets Please help our drivers deliver your order safely by securing …" at bounding box center [789, 294] width 302 height 251
click at [886, 377] on span "Got it" at bounding box center [789, 380] width 229 height 9
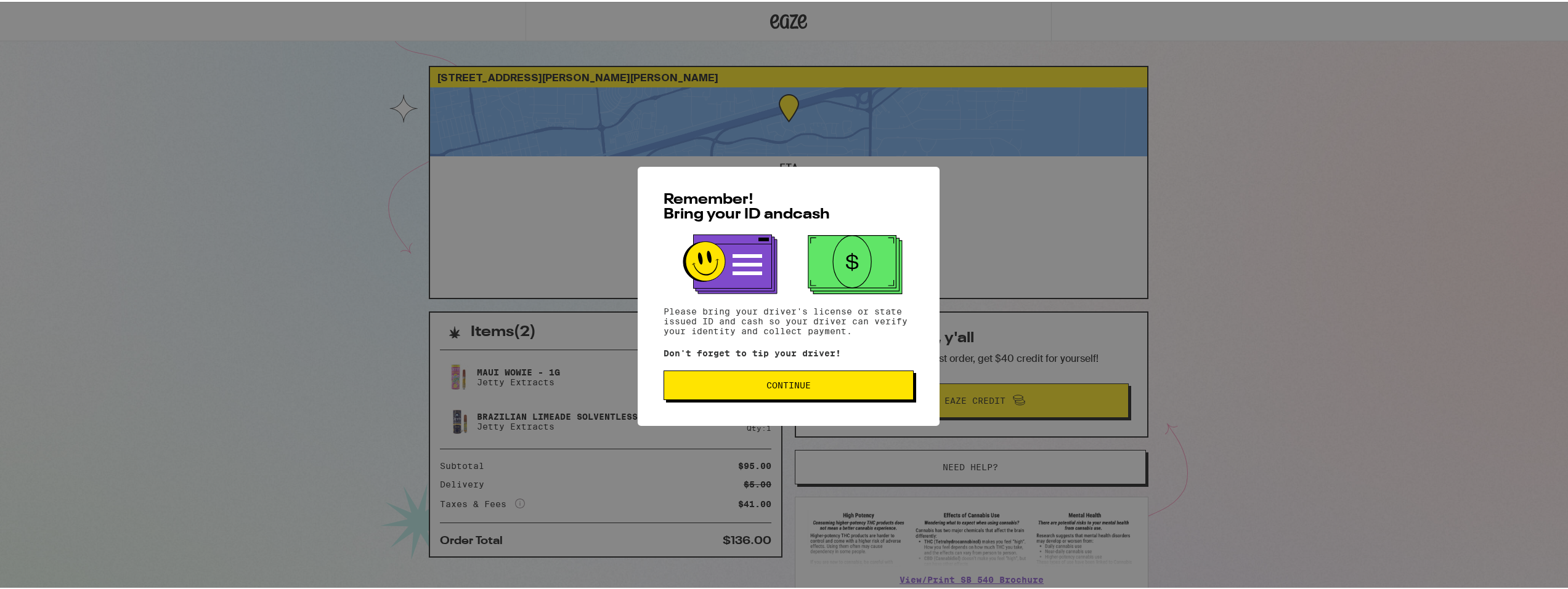
drag, startPoint x: 808, startPoint y: 390, endPoint x: 806, endPoint y: 396, distance: 6.3
click at [807, 391] on button "Continue" at bounding box center [788, 384] width 250 height 29
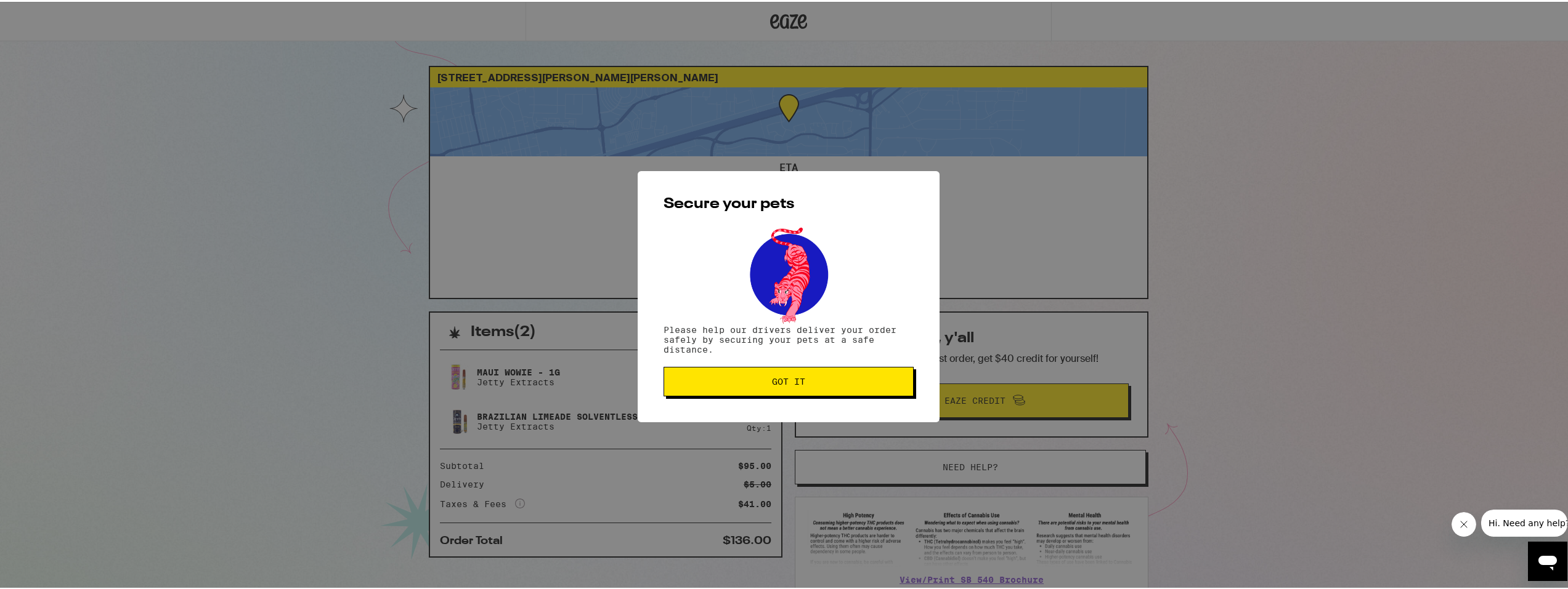
click at [825, 384] on span "Got it" at bounding box center [789, 380] width 229 height 9
